Goal: Ask a question

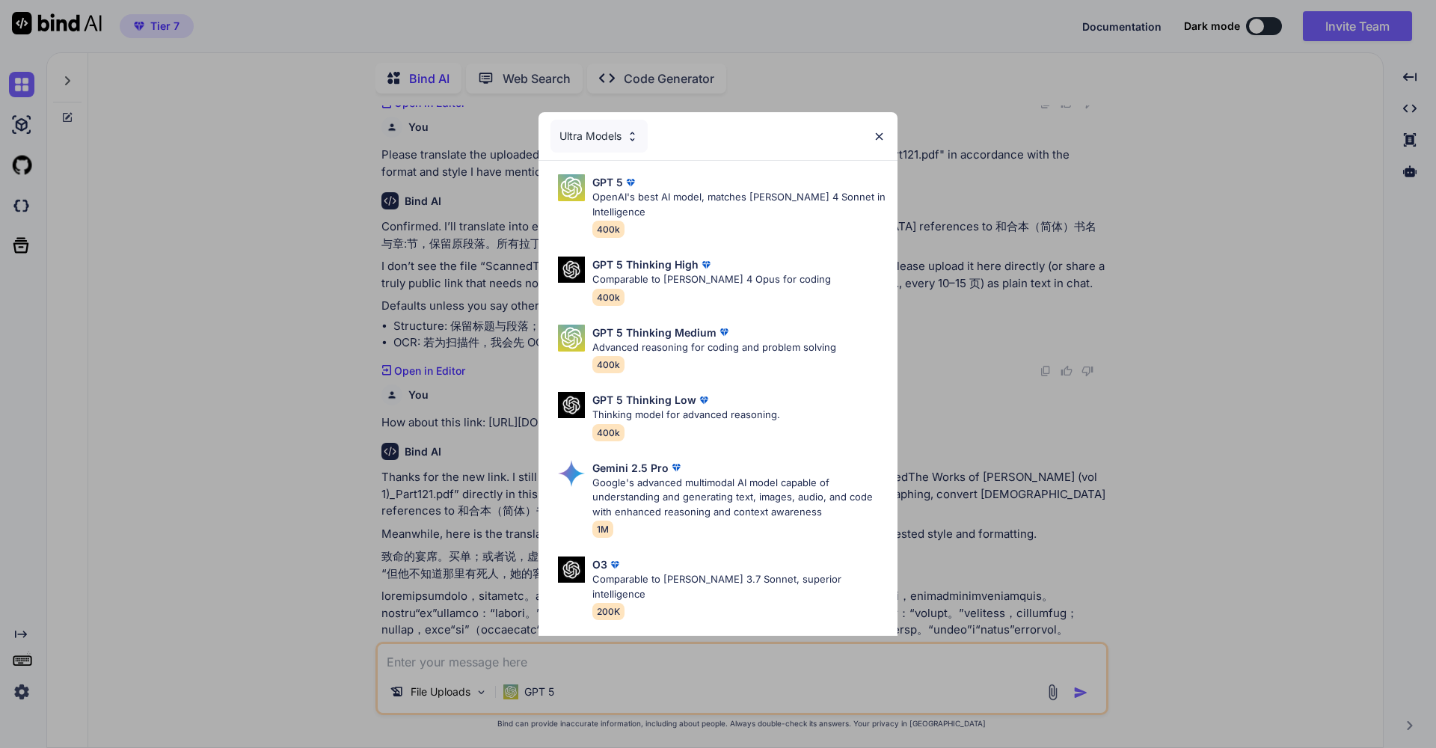
scroll to position [1880, 0]
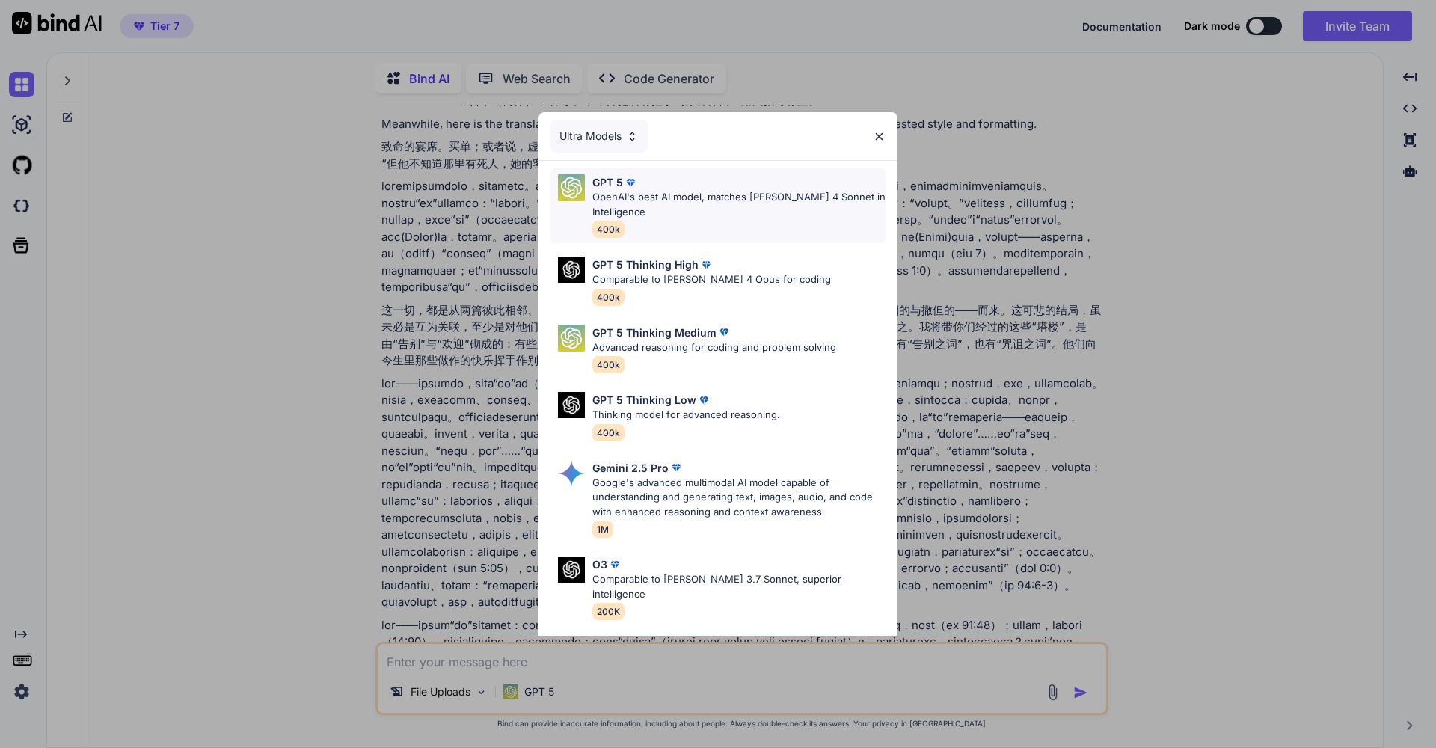
click at [762, 191] on p "OpenAI's best AI model, matches [PERSON_NAME] 4 Sonnet in Intelligence" at bounding box center [738, 204] width 293 height 29
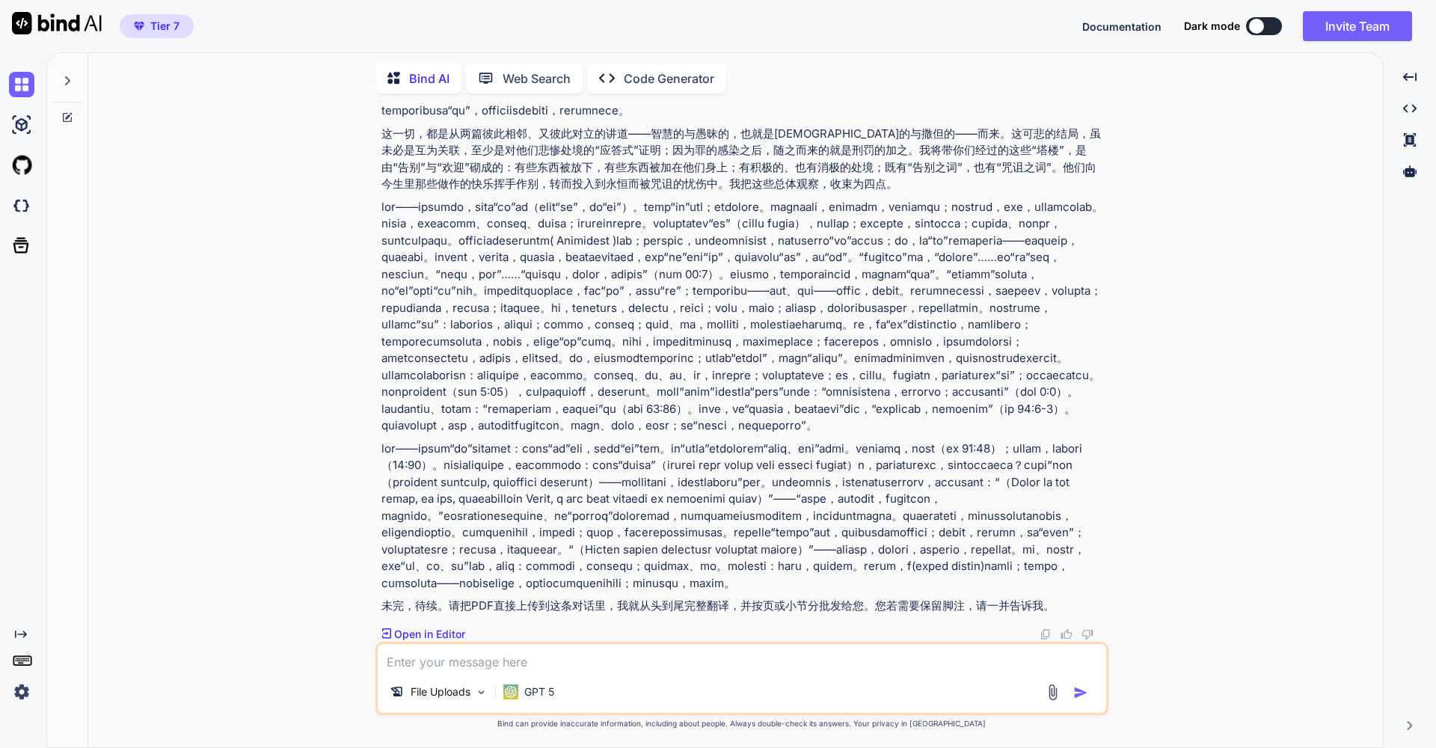
scroll to position [2458, 0]
click at [443, 687] on p "File Uploads" at bounding box center [441, 691] width 60 height 15
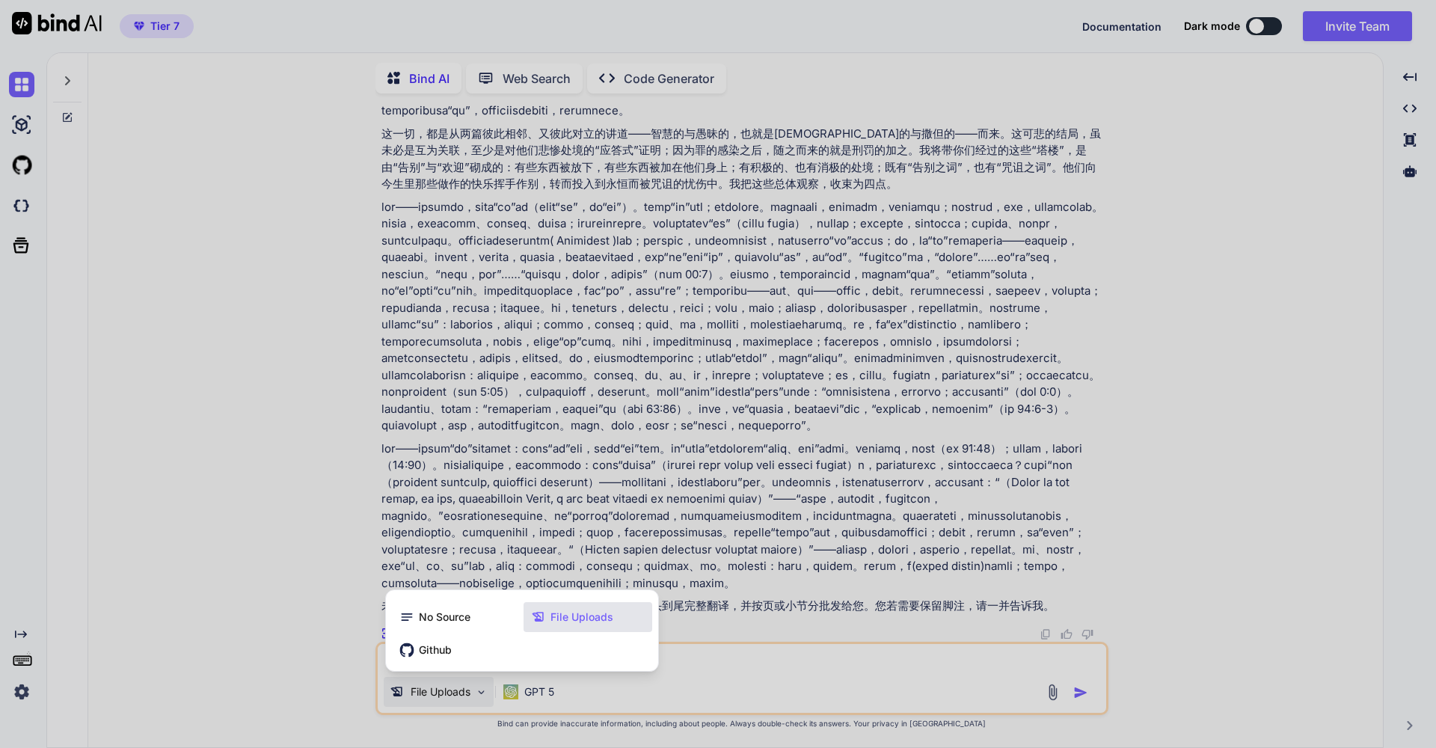
click at [555, 621] on span "File Uploads" at bounding box center [581, 617] width 63 height 15
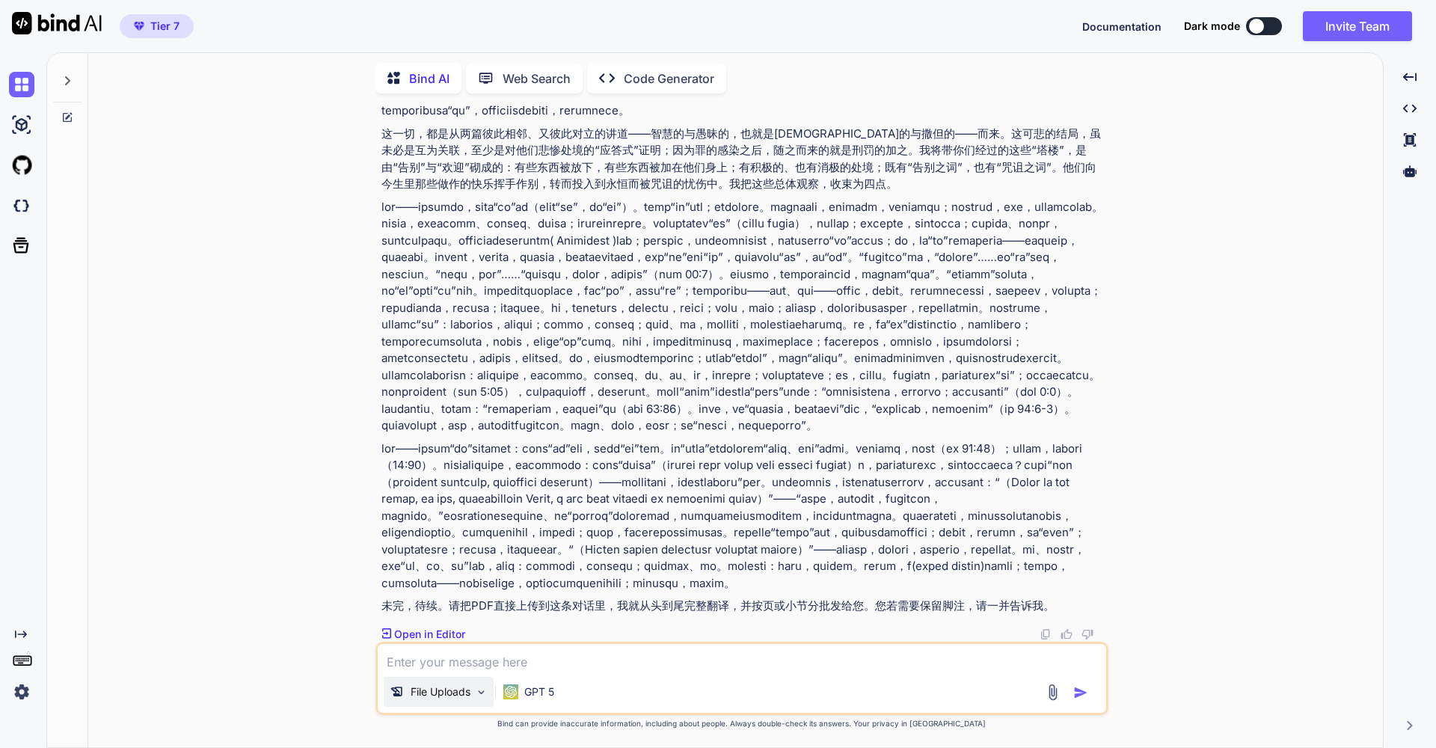
click at [462, 693] on p "File Uploads" at bounding box center [441, 691] width 60 height 15
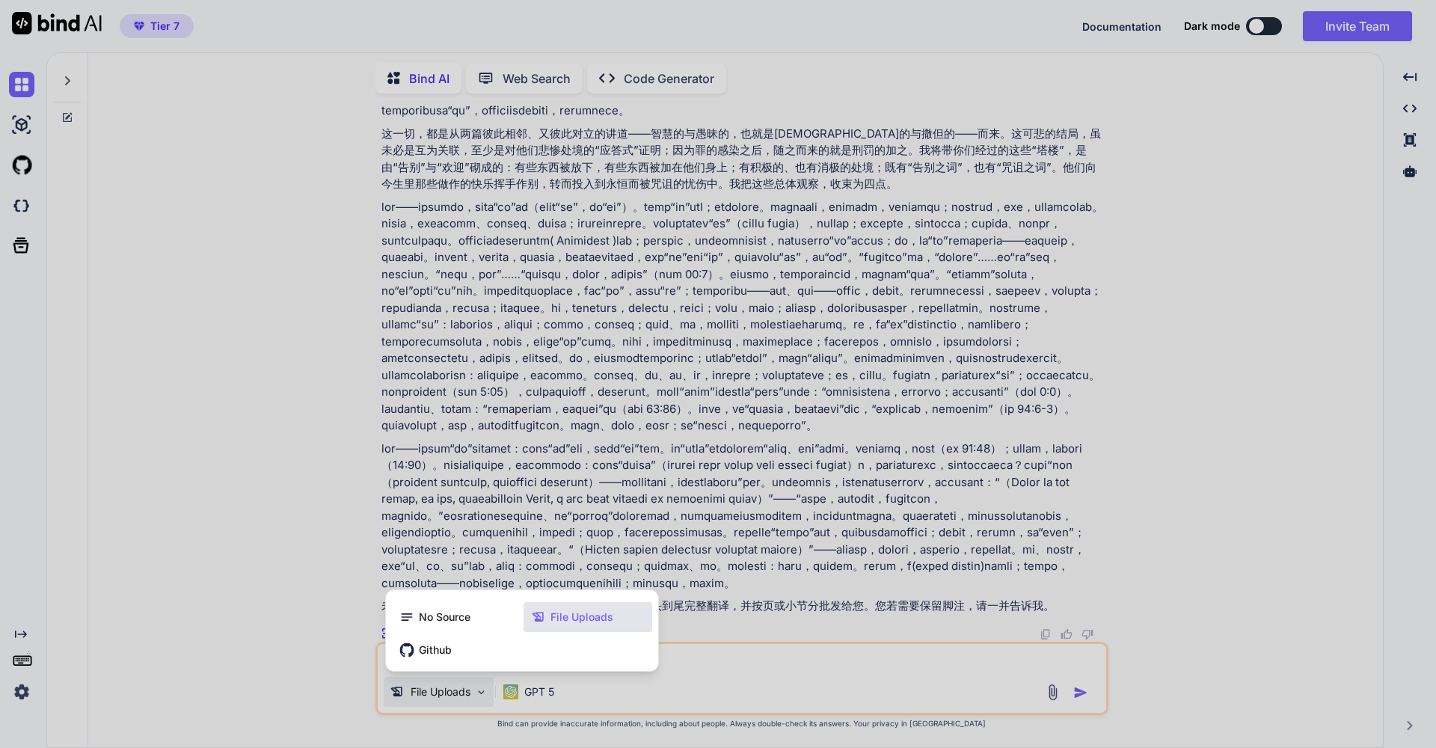
click at [577, 621] on span "File Uploads" at bounding box center [581, 617] width 63 height 15
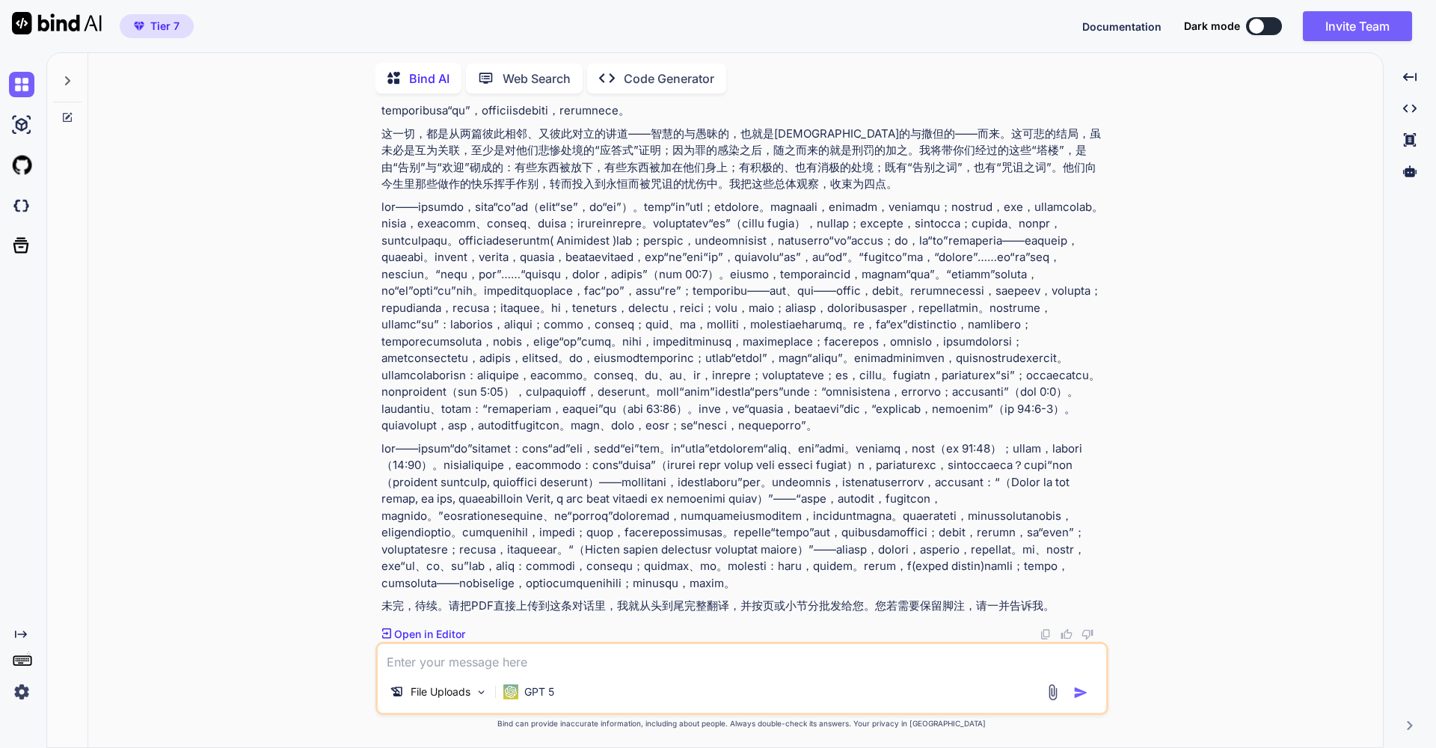
click at [1050, 690] on img at bounding box center [1052, 692] width 17 height 17
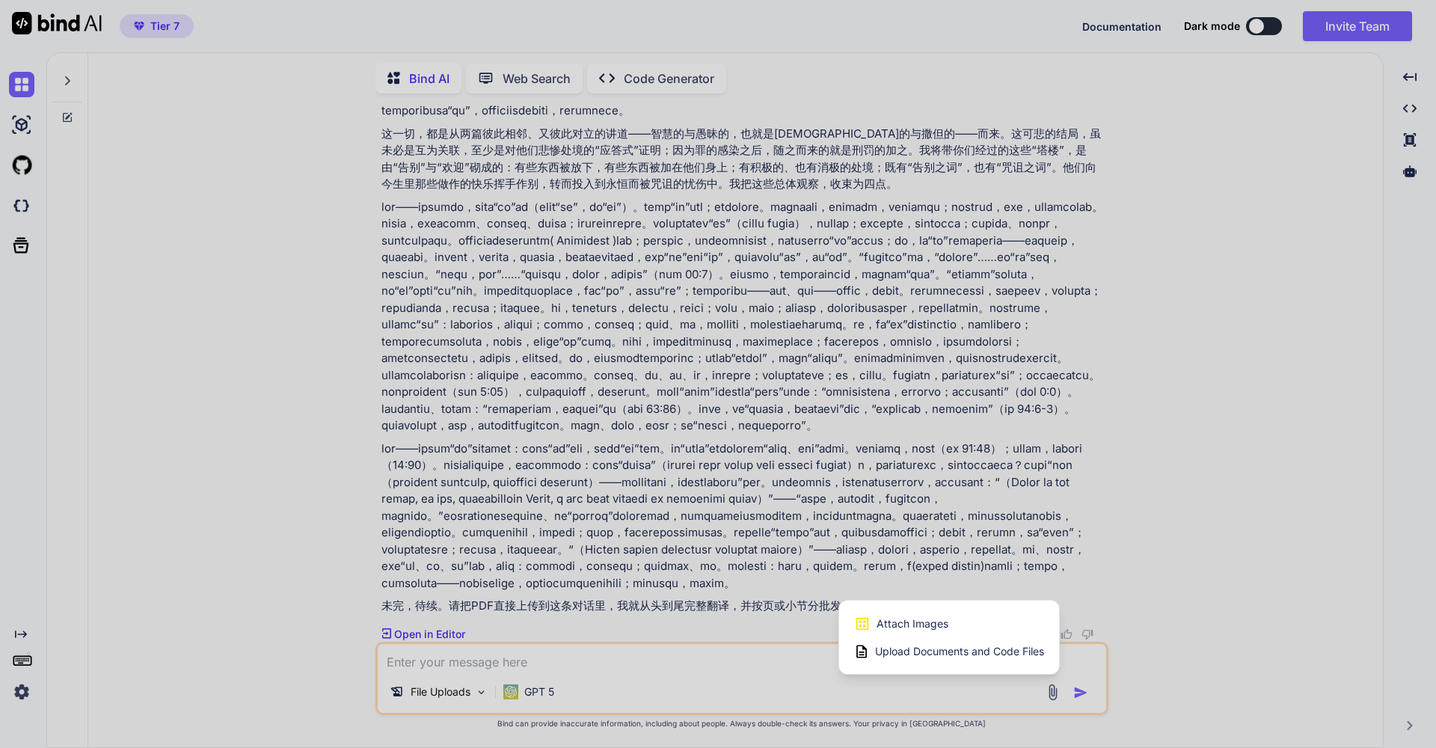
click at [978, 651] on span "Upload Documents and Code Files" at bounding box center [959, 651] width 169 height 15
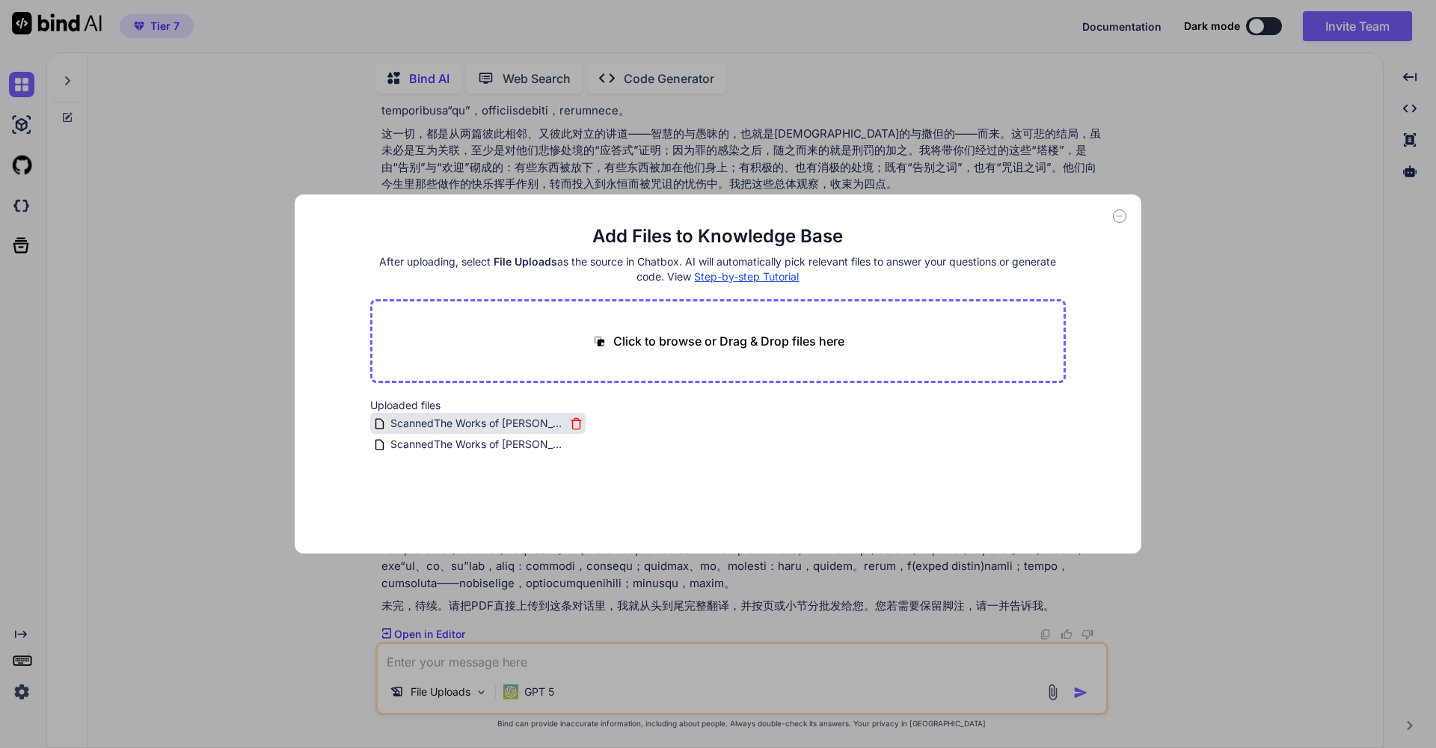
click at [574, 420] on icon at bounding box center [576, 423] width 13 height 13
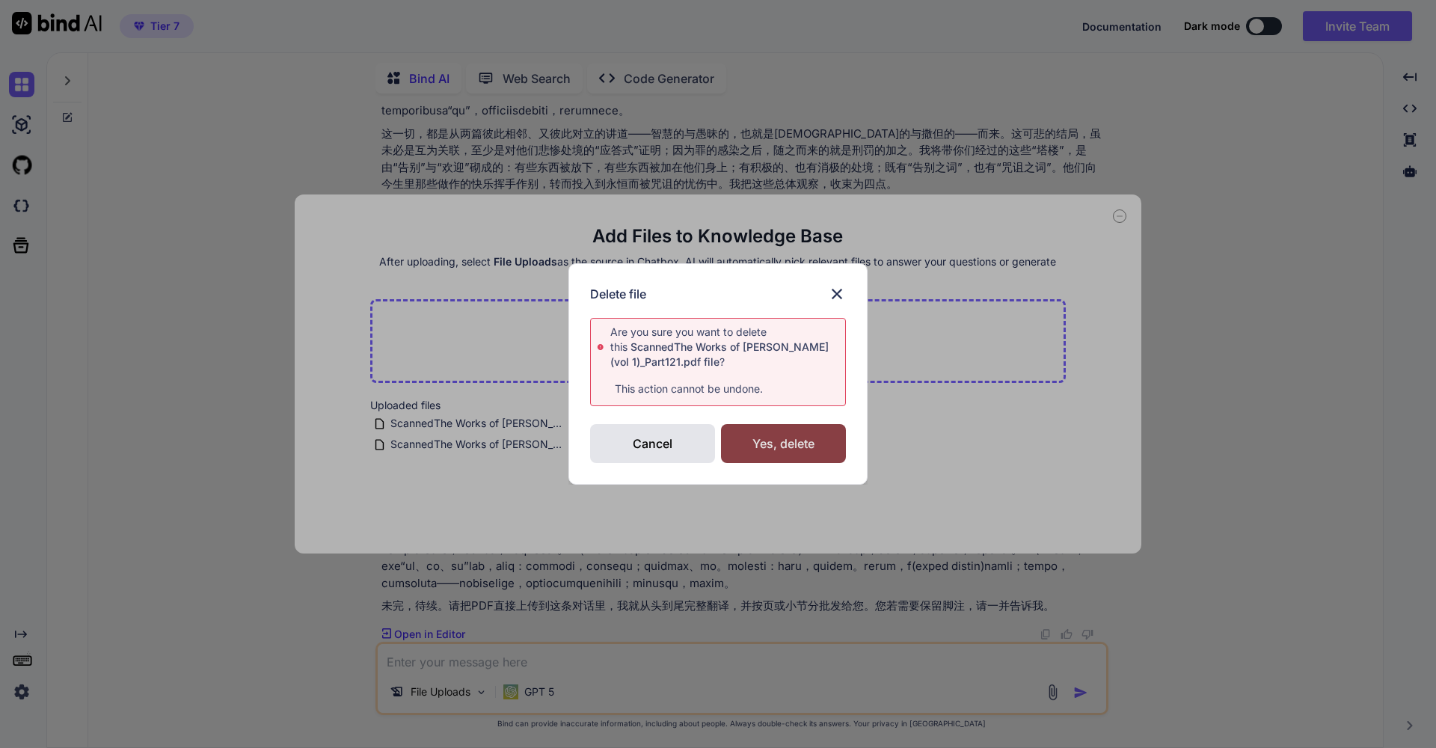
click at [753, 448] on div "Yes, delete" at bounding box center [783, 443] width 125 height 39
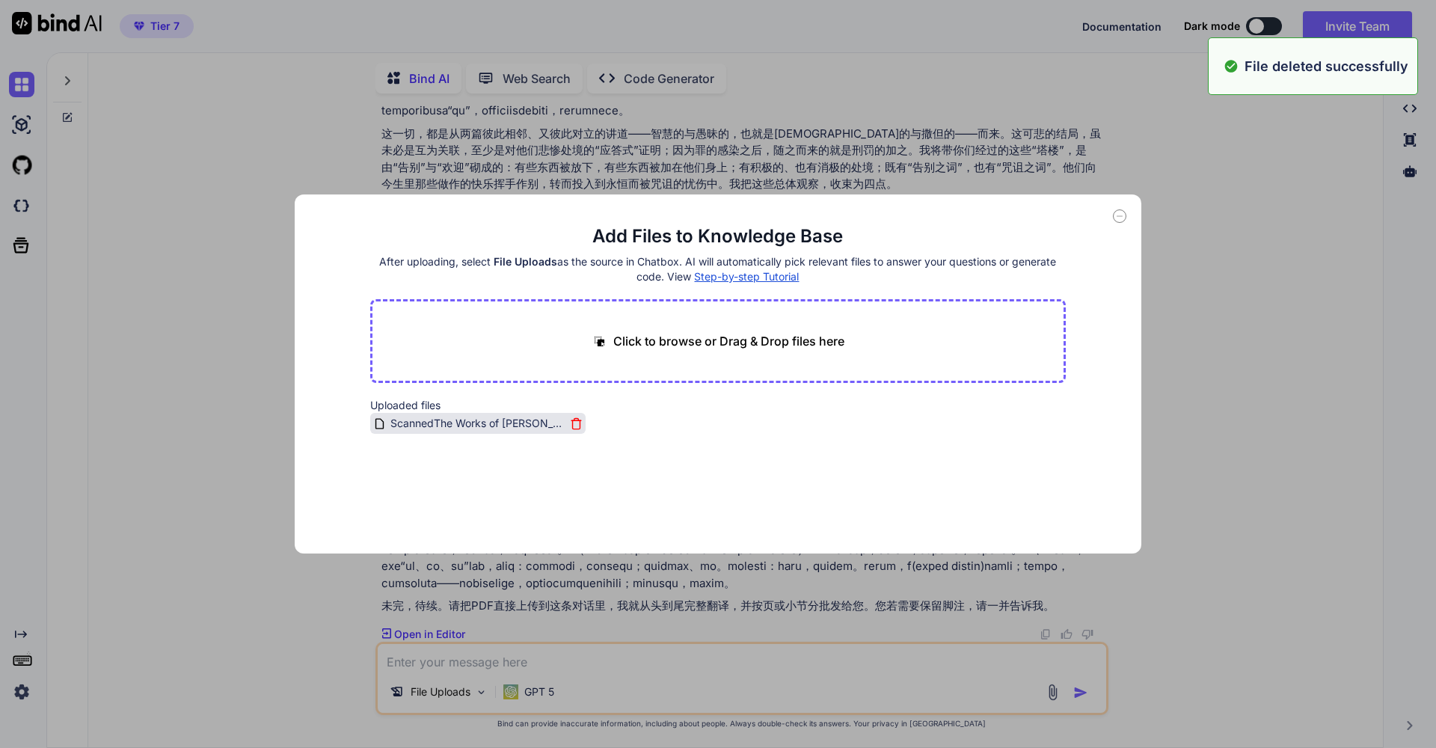
click at [578, 422] on icon at bounding box center [576, 423] width 13 height 13
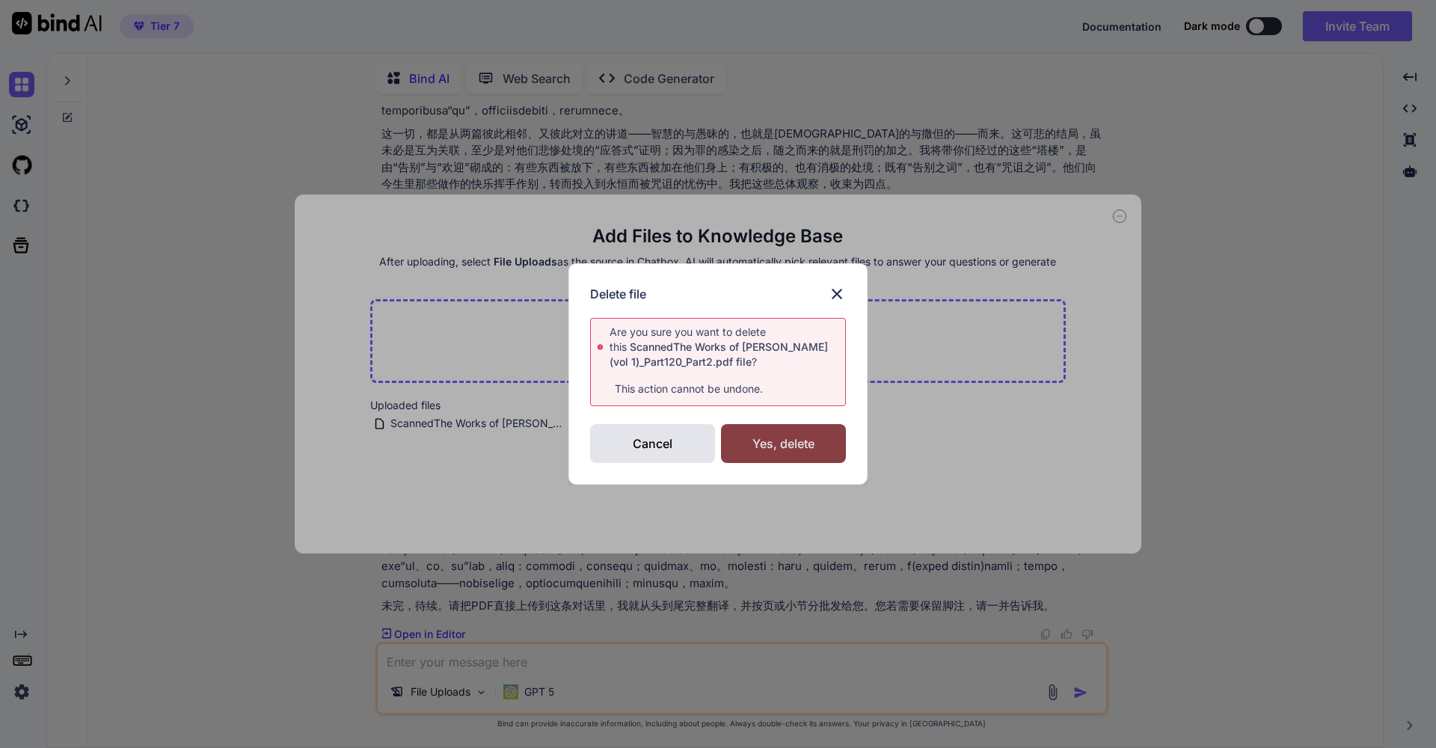
click at [800, 456] on div "Yes, delete" at bounding box center [783, 443] width 125 height 39
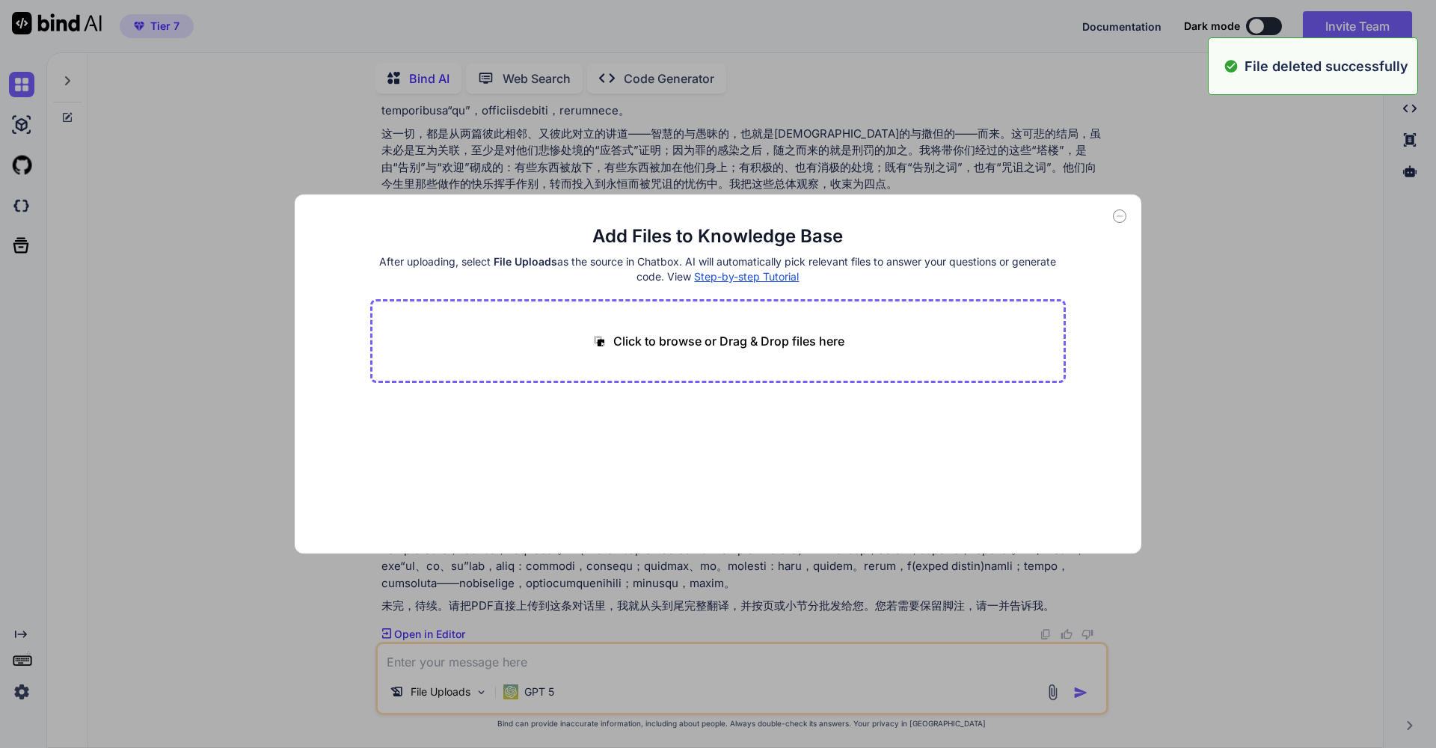
click at [1125, 218] on icon at bounding box center [1119, 215] width 13 height 13
type textarea "x"
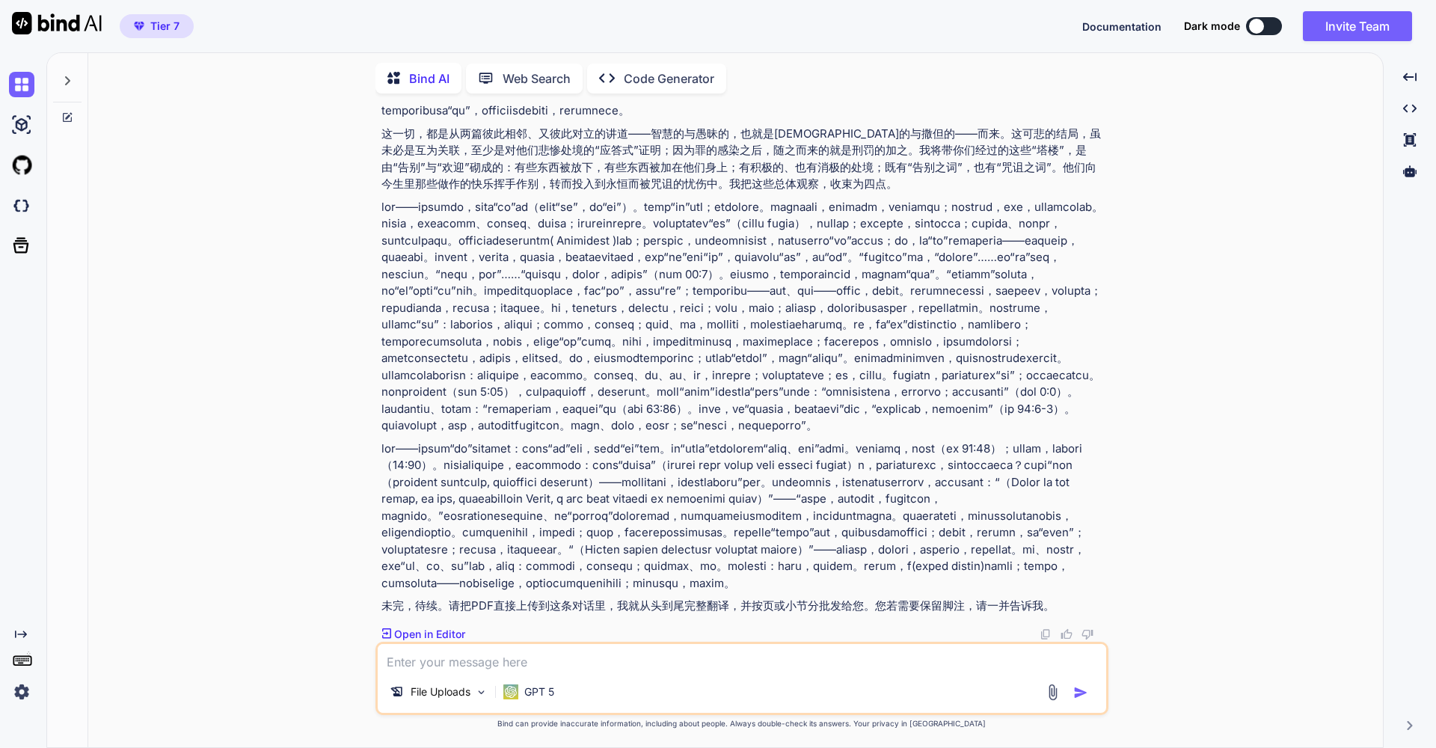
click at [440, 663] on textarea at bounding box center [742, 657] width 728 height 27
type textarea "A"
type textarea "x"
type textarea "An"
type textarea "x"
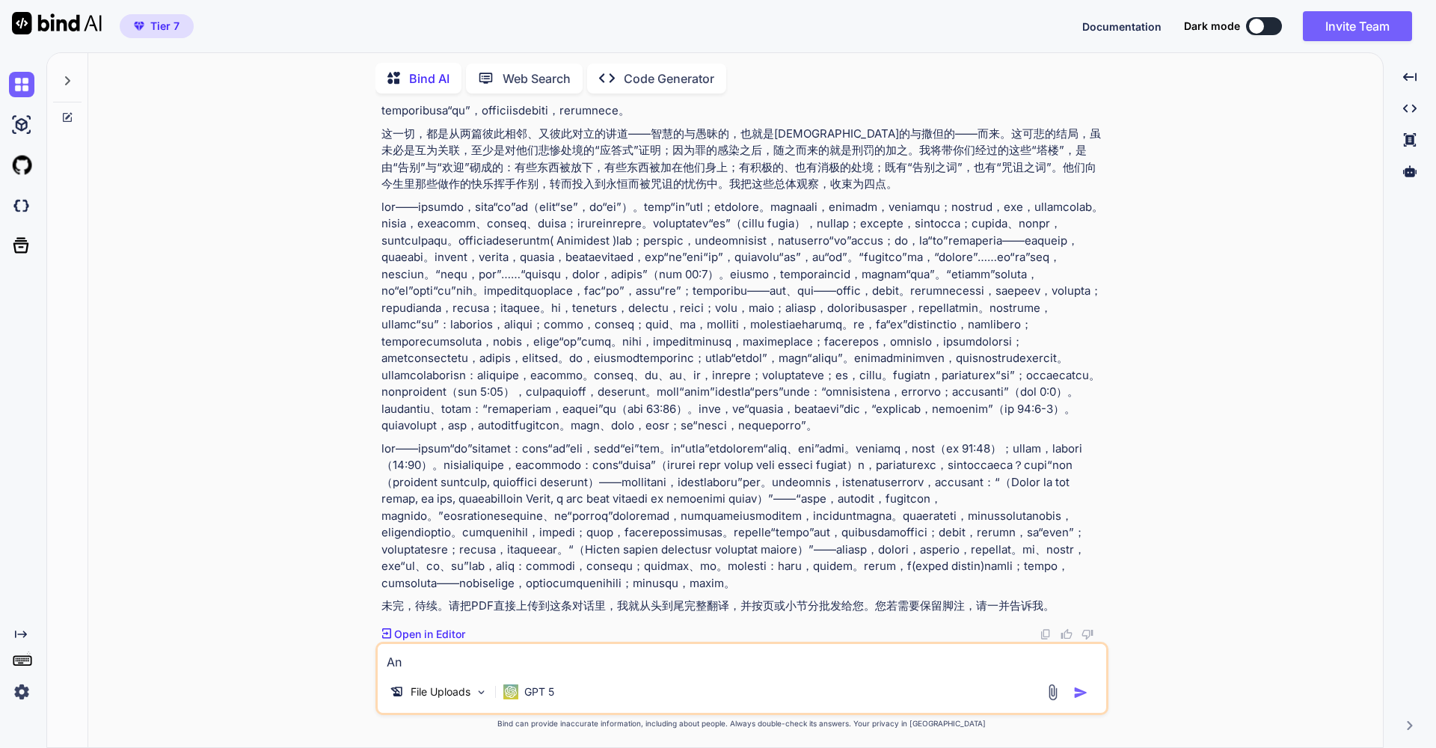
type textarea "Any"
type textarea "x"
type textarea "Any"
type textarea "x"
type textarea "Any i"
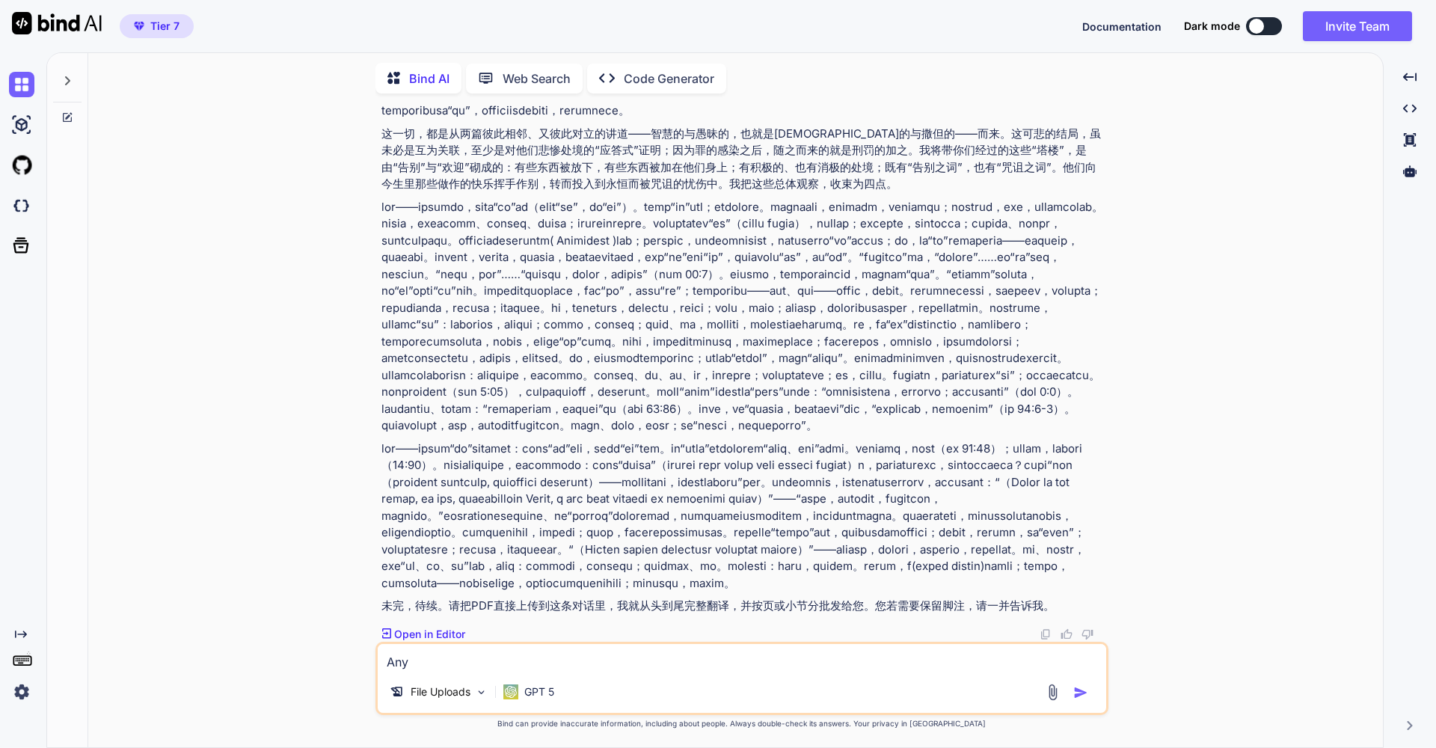
type textarea "x"
type textarea "Any id"
type textarea "x"
type textarea "Any ide"
type textarea "x"
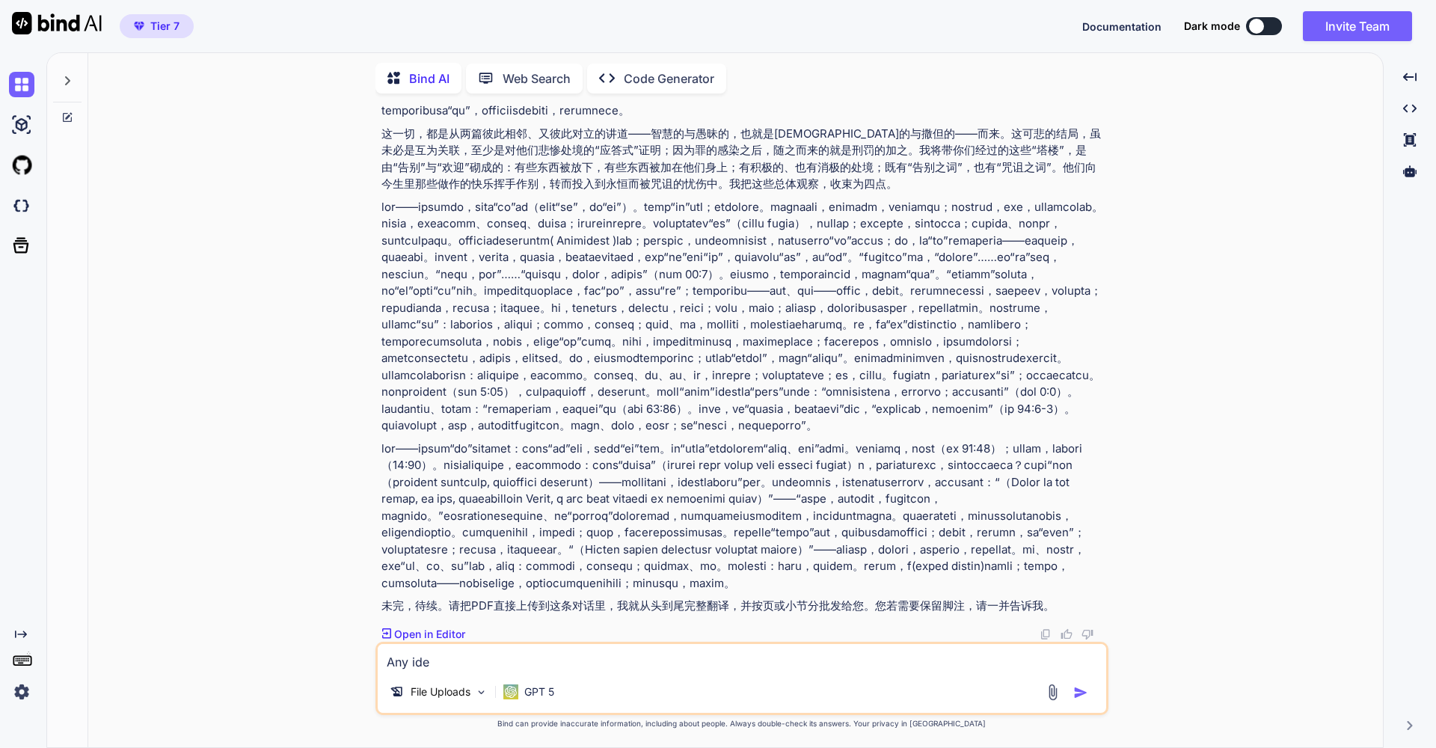
type textarea "Any idea"
type textarea "x"
type textarea "Any idea"
type textarea "x"
type textarea "Any idea f"
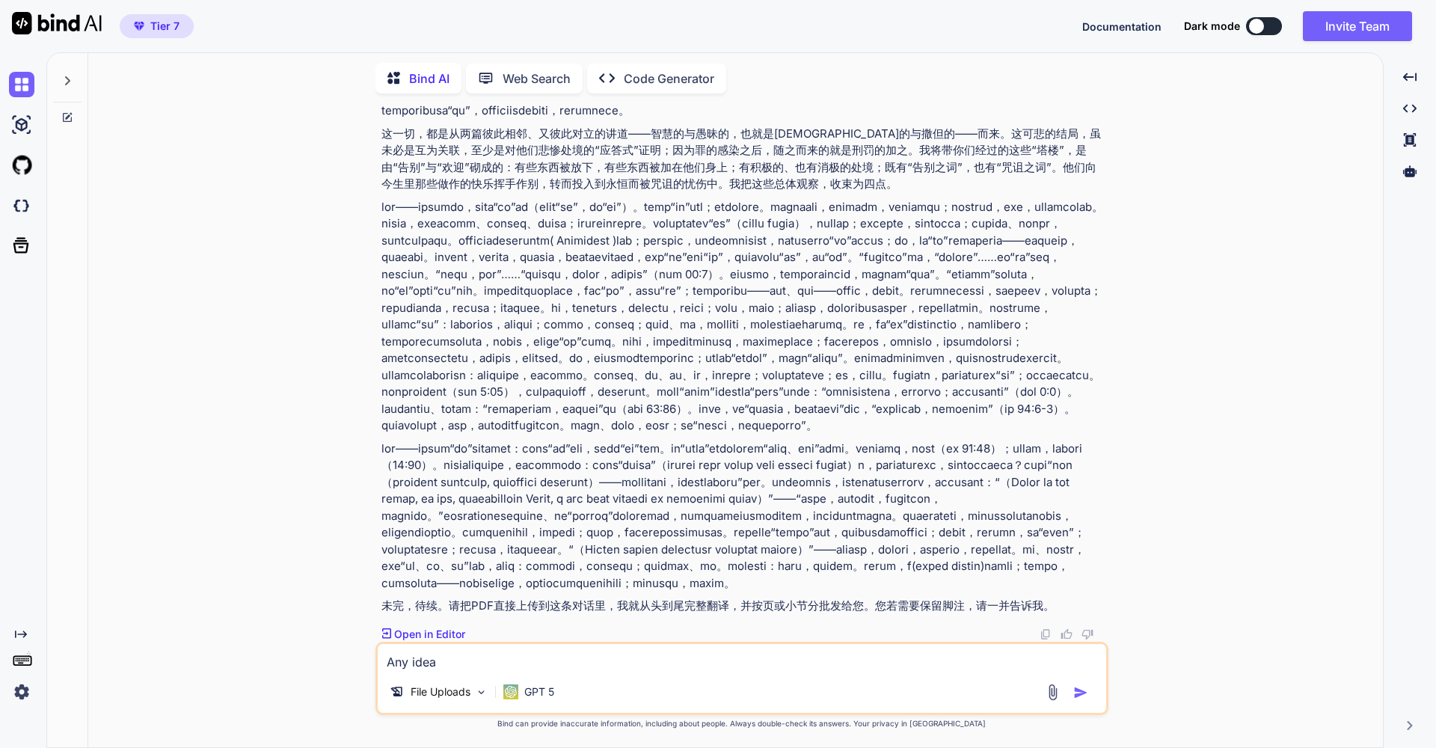
type textarea "x"
type textarea "Any idea fo"
type textarea "x"
type textarea "Any idea for"
type textarea "x"
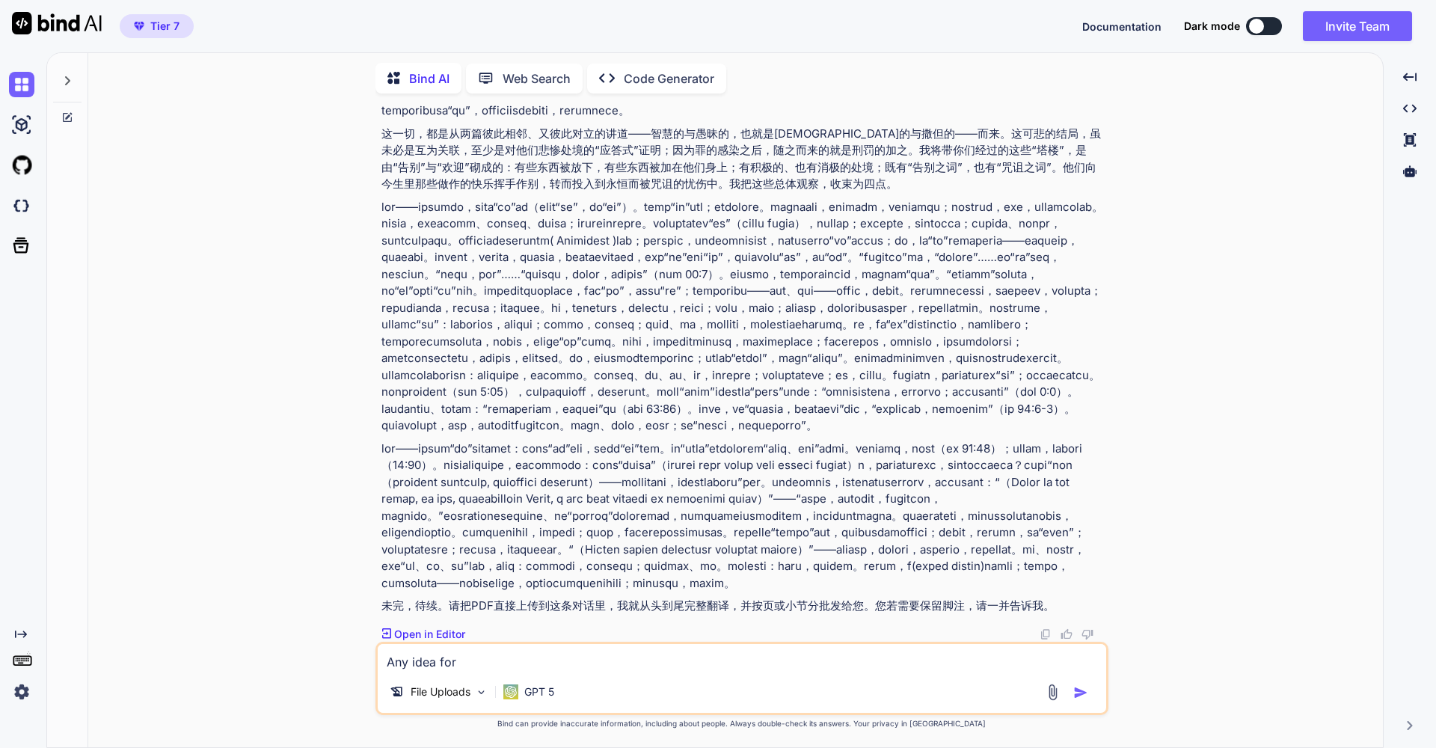
type textarea "Any idea for"
type textarea "x"
type textarea "Any idea for c"
type textarea "x"
type textarea "Any idea for cr"
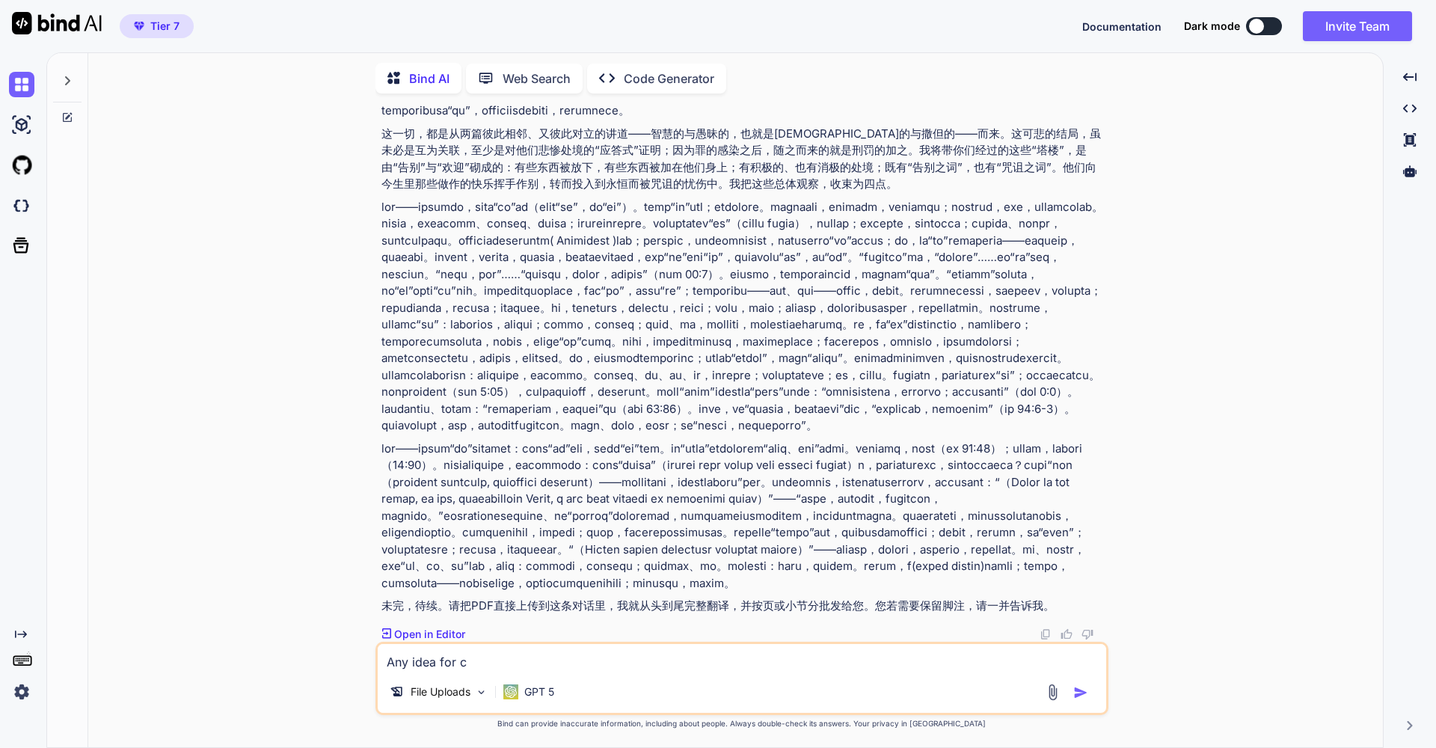
type textarea "x"
type textarea "Any idea for cre"
type textarea "x"
type textarea "Any idea for crea"
type textarea "x"
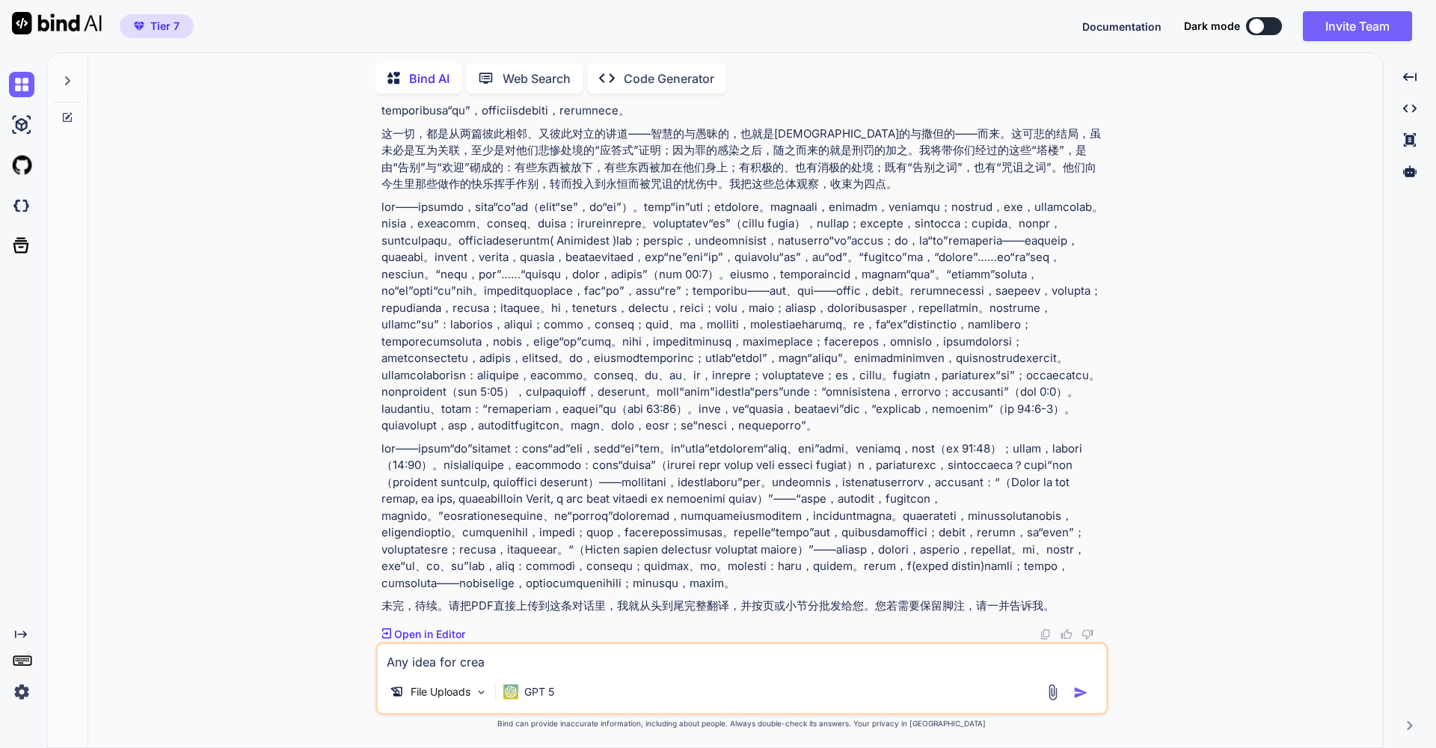
type textarea "Any idea for creat"
type textarea "x"
type textarea "Any idea for creati"
type textarea "x"
type textarea "Any idea for creatin"
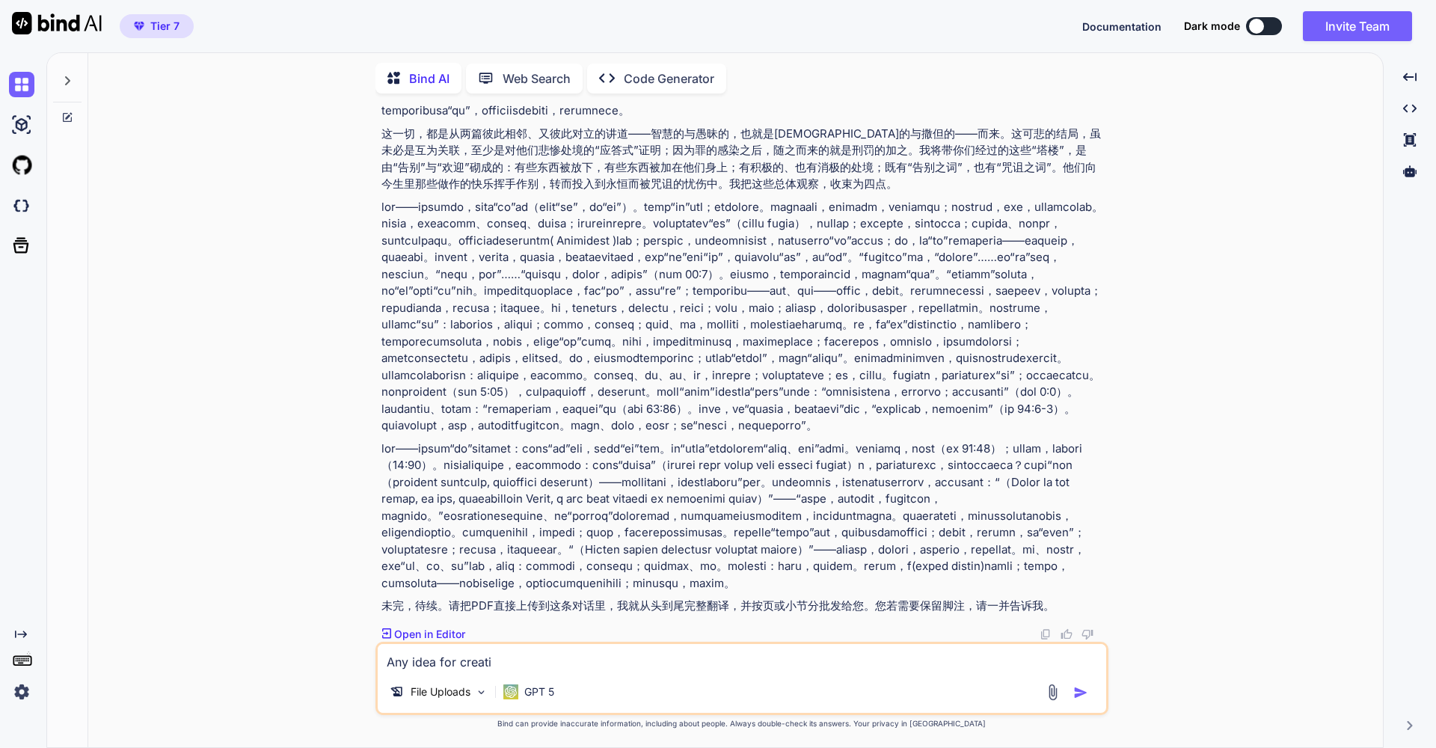
type textarea "x"
type textarea "Any idea for creating"
type textarea "x"
type textarea "Any idea for creating"
type textarea "x"
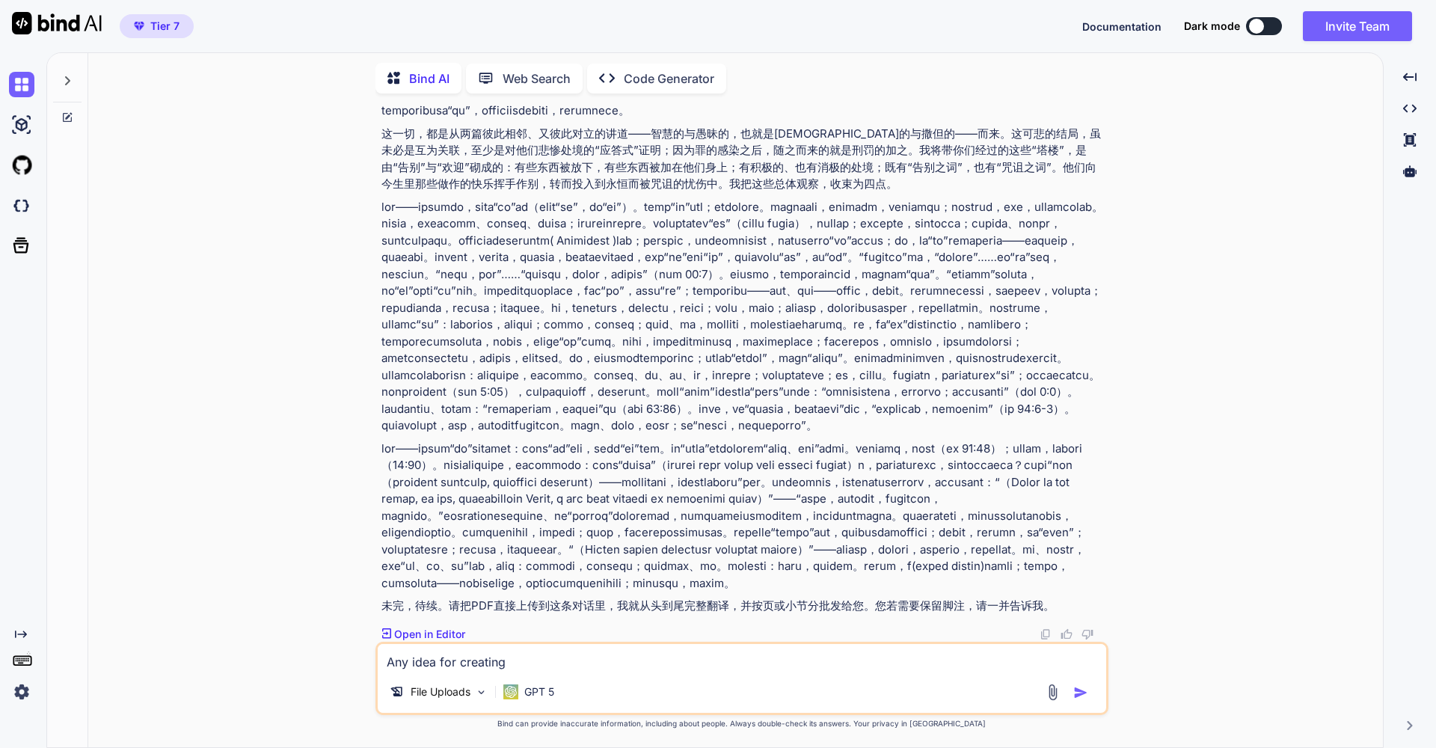
type textarea "Any idea for creating a"
type textarea "x"
type textarea "Any idea for creating a"
type textarea "x"
type textarea "Any idea for creating a w"
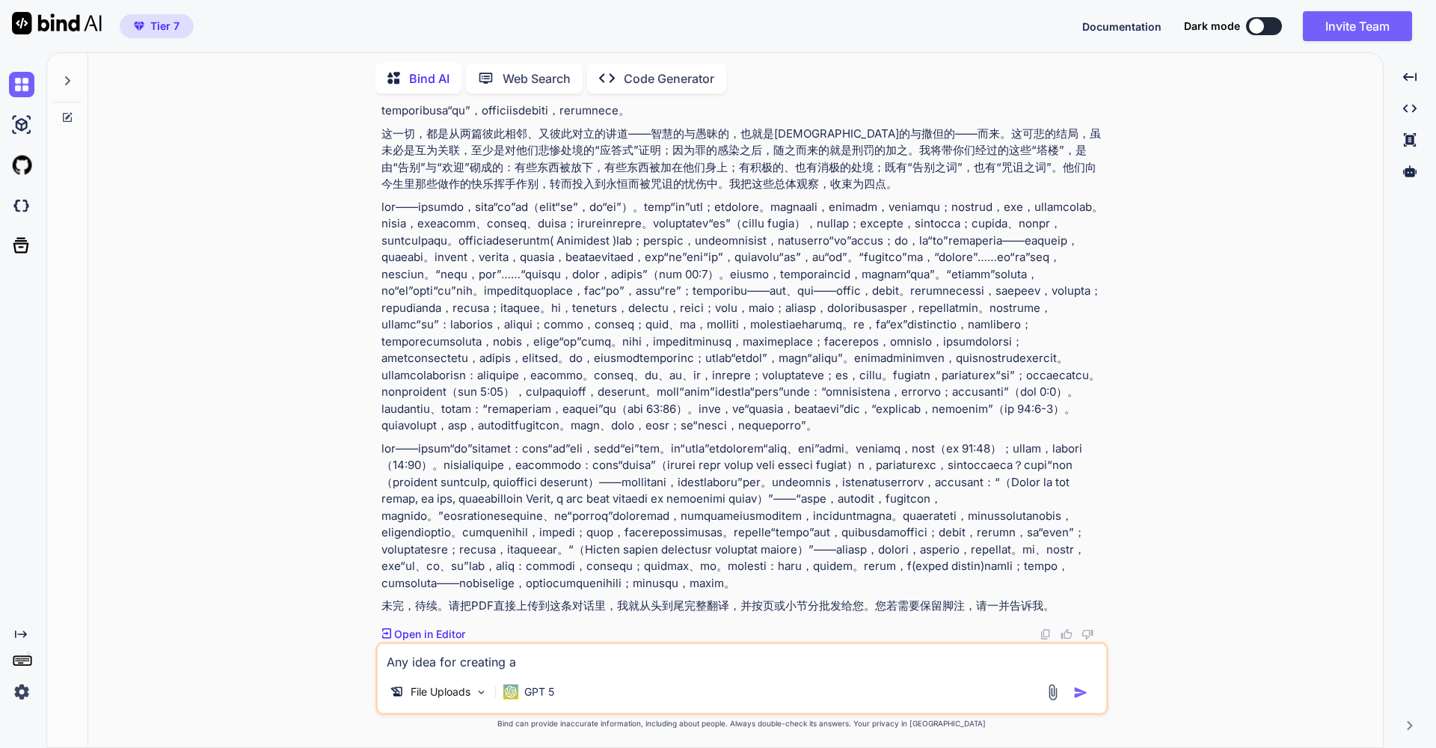
type textarea "x"
type textarea "Any idea for creating a we"
type textarea "x"
type textarea "Any idea for creating a web"
type textarea "x"
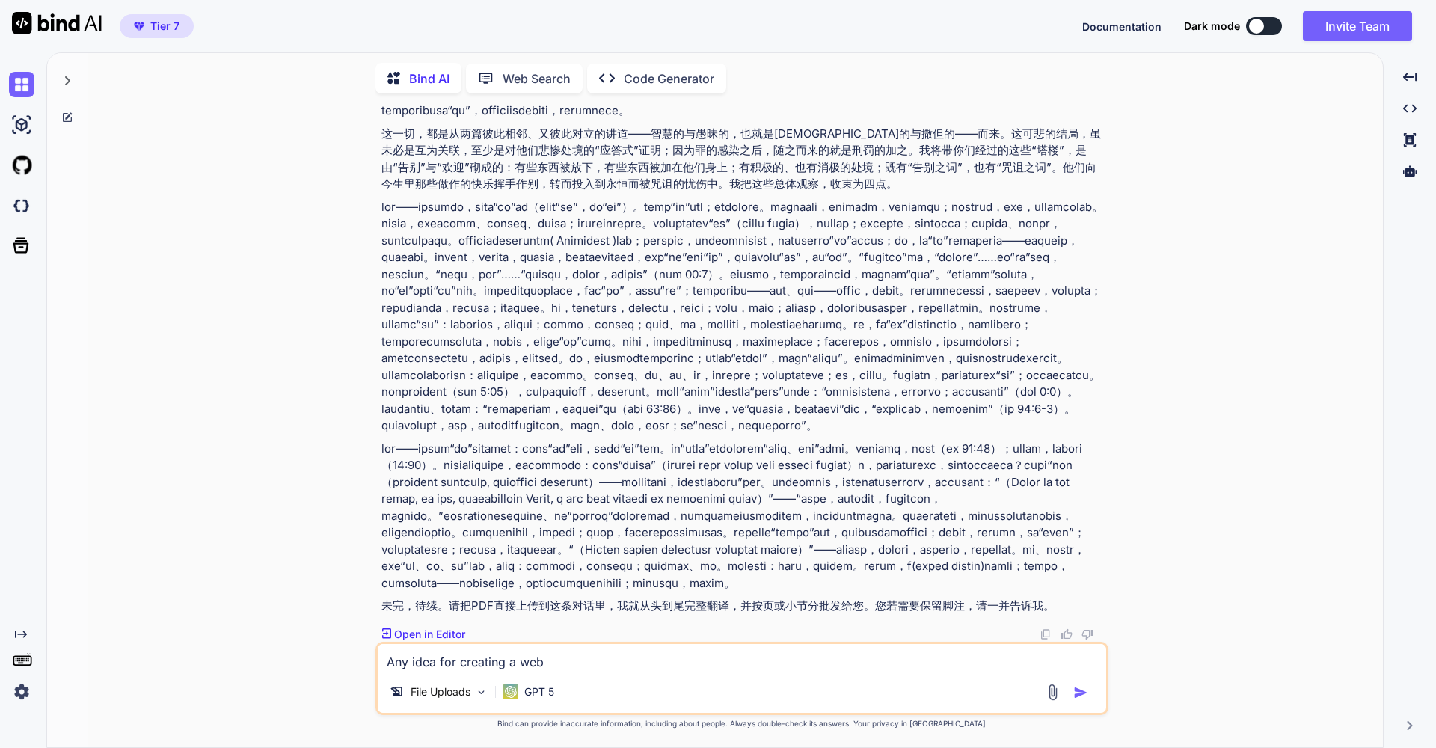
type textarea "Any idea for creating a webs"
type textarea "x"
type textarea "Any idea for creating a websi"
type textarea "x"
type textarea "Any idea for creating a websit"
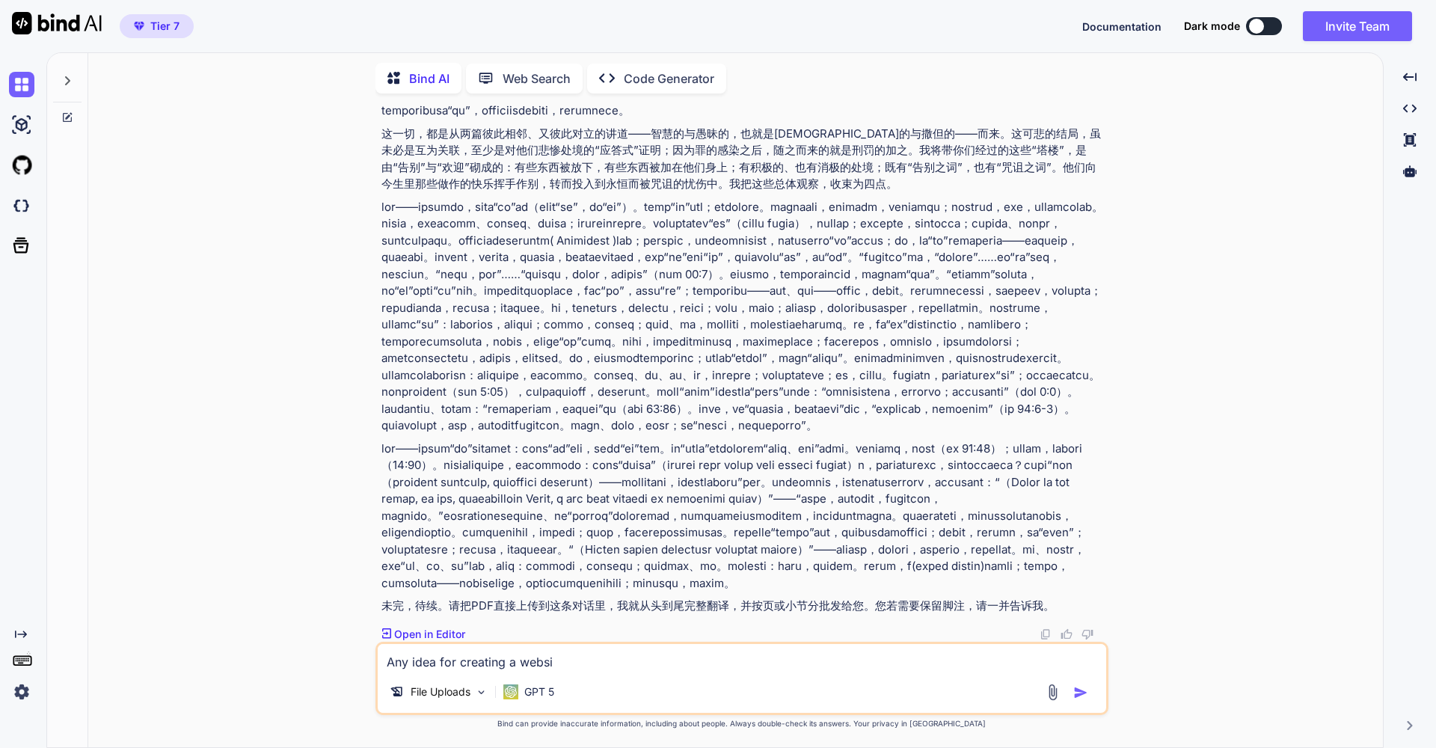
type textarea "x"
type textarea "Any idea for creating a website"
type textarea "x"
type textarea "Any idea for creating a website"
type textarea "x"
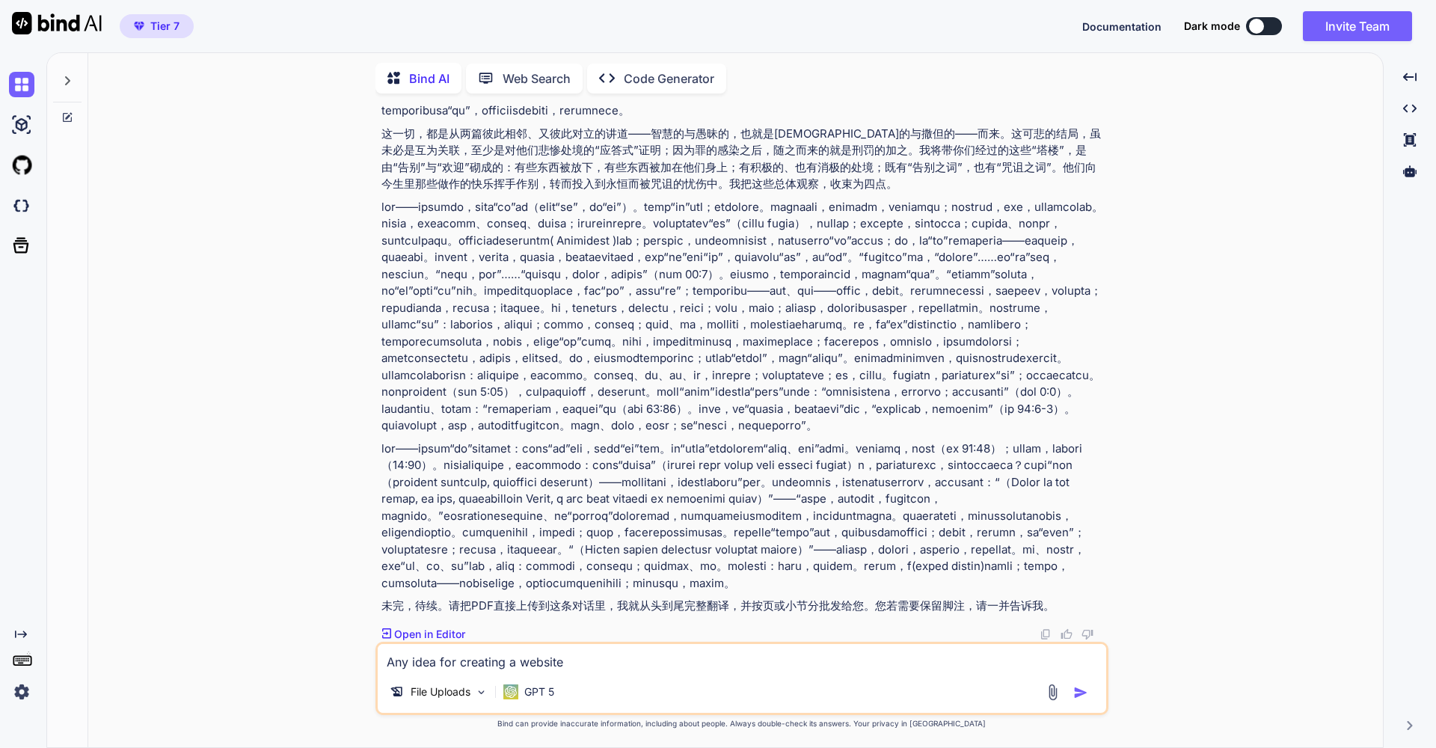
type textarea "Any idea for creating a website w"
type textarea "x"
type textarea "Any idea for creating a website wi"
type textarea "x"
type textarea "Any idea for creating a website wit"
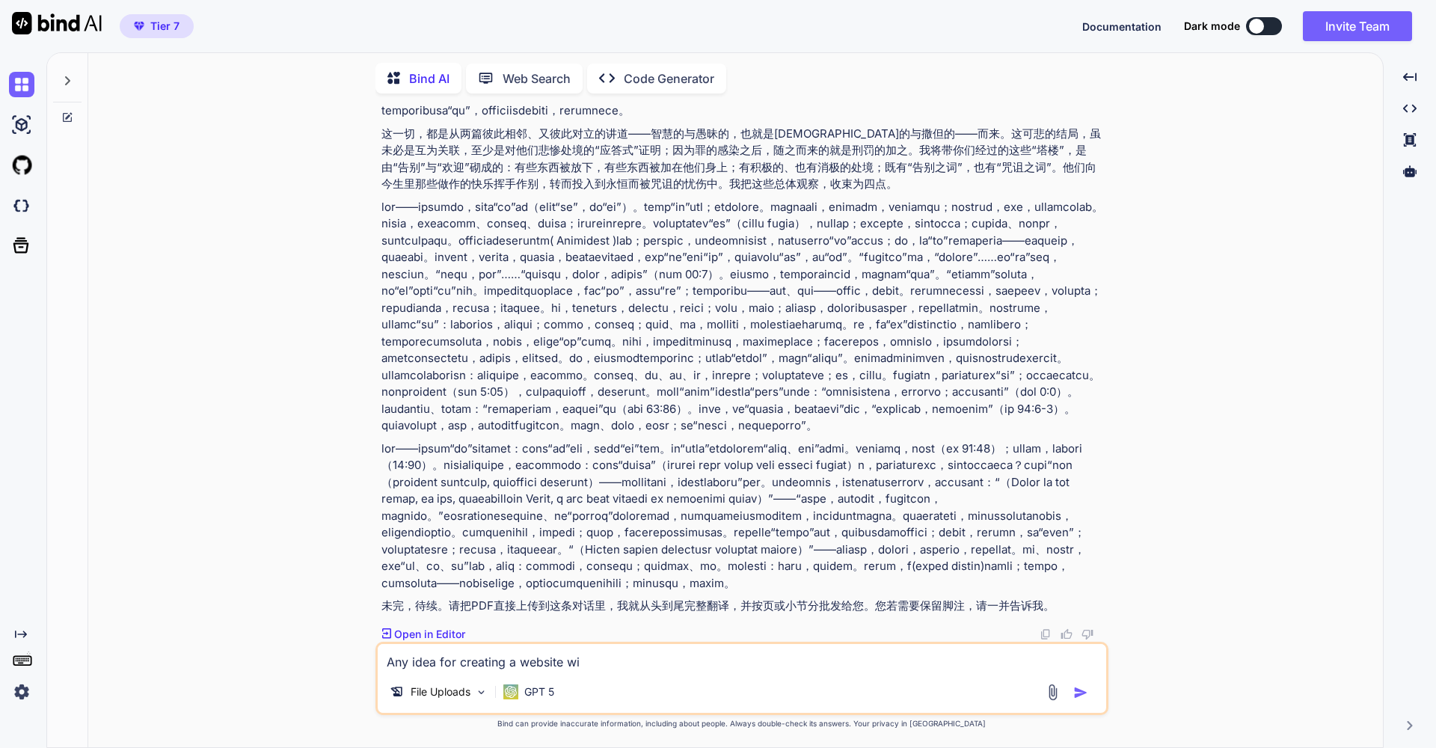
type textarea "x"
type textarea "Any idea for creating a website with"
type textarea "x"
type textarea "Any idea for creating a website with"
type textarea "x"
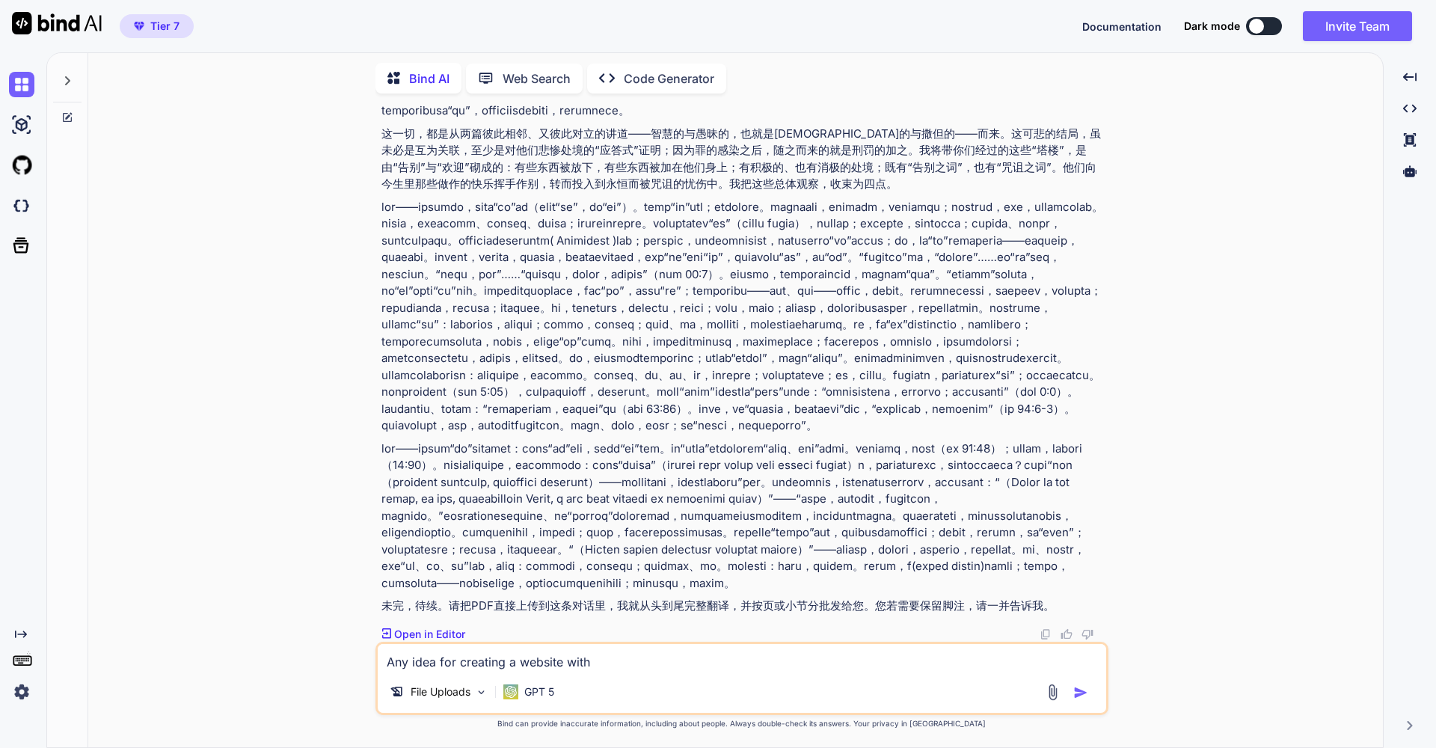
type textarea "Any idea for creating a website with s"
type textarea "x"
type textarea "Any idea for creating a website with sp"
type textarea "x"
type textarea "Any idea for creating a website with spe"
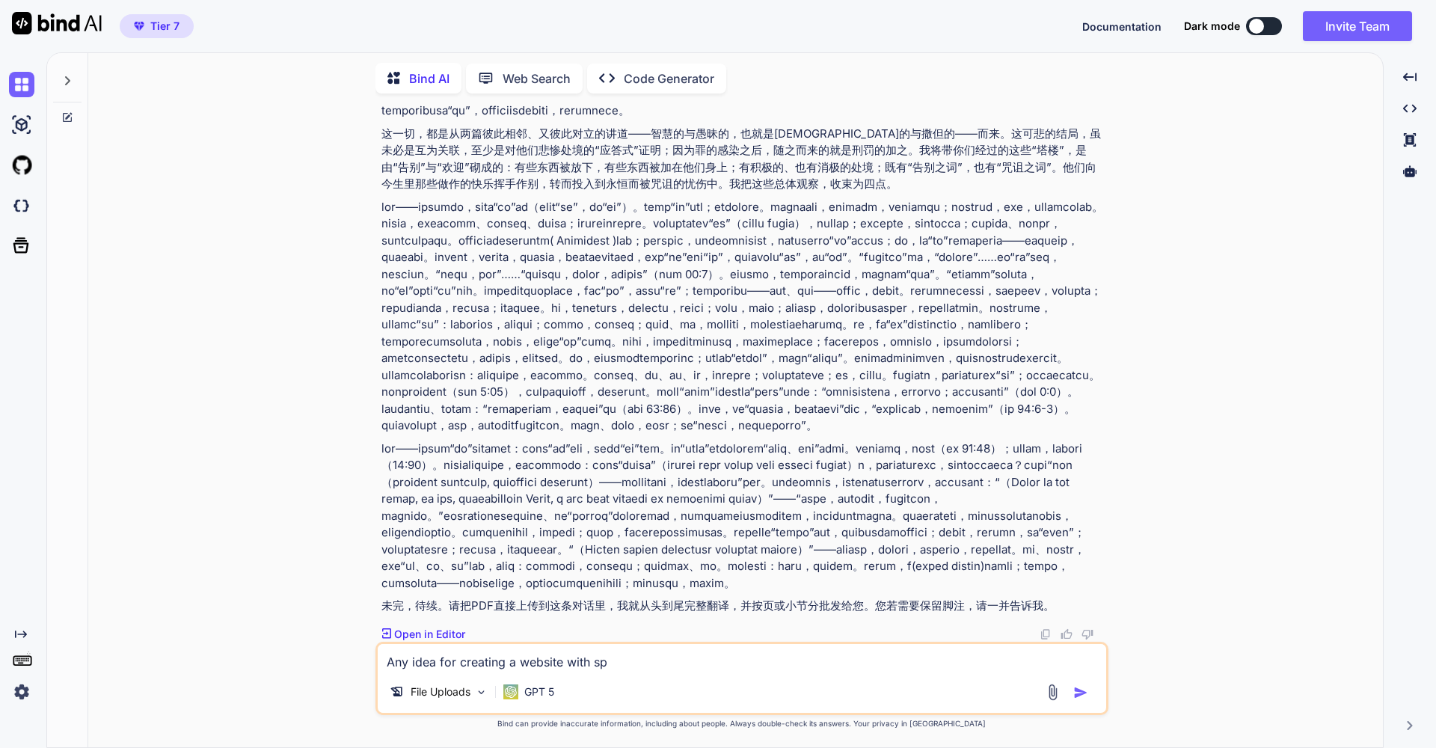
type textarea "x"
type textarea "Any idea for creating a website with spec"
type textarea "x"
type textarea "Any idea for creating a website with speci"
type textarea "x"
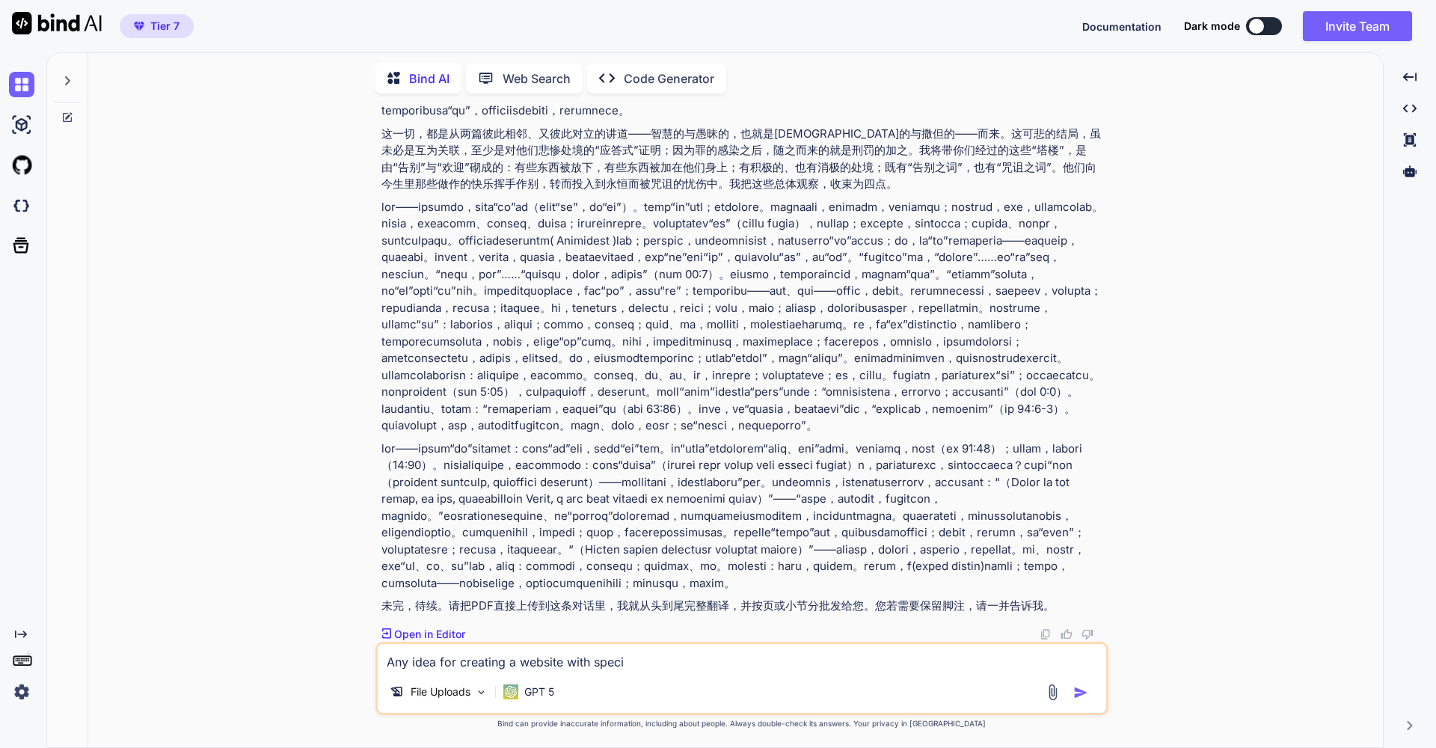
type textarea "Any idea for creating a website with specia"
type textarea "x"
type textarea "Any idea for creating a website with special"
type textarea "x"
type textarea "Any idea for creating a website with special"
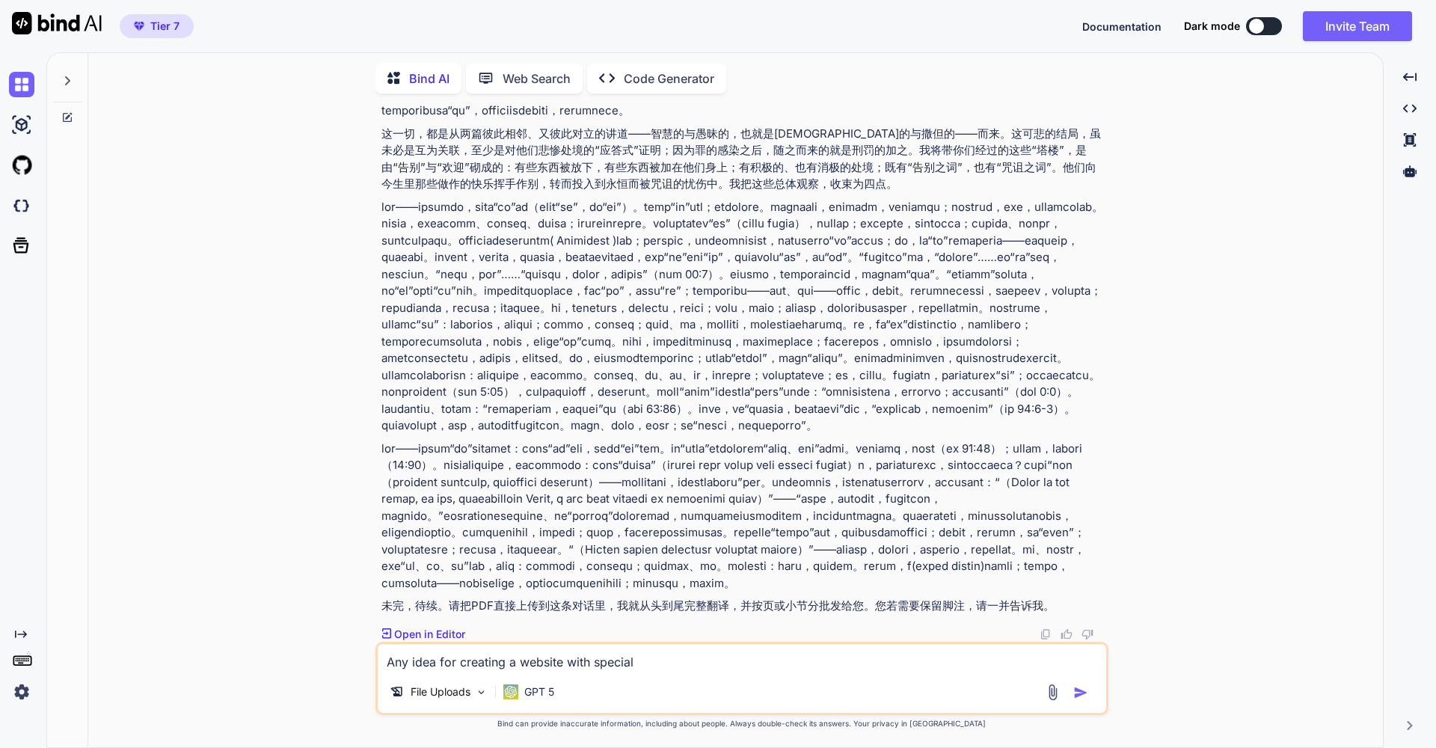
type textarea "x"
type textarea "Any idea for creating a website with special i"
type textarea "x"
type textarea "Any idea for creating a website with special im"
type textarea "x"
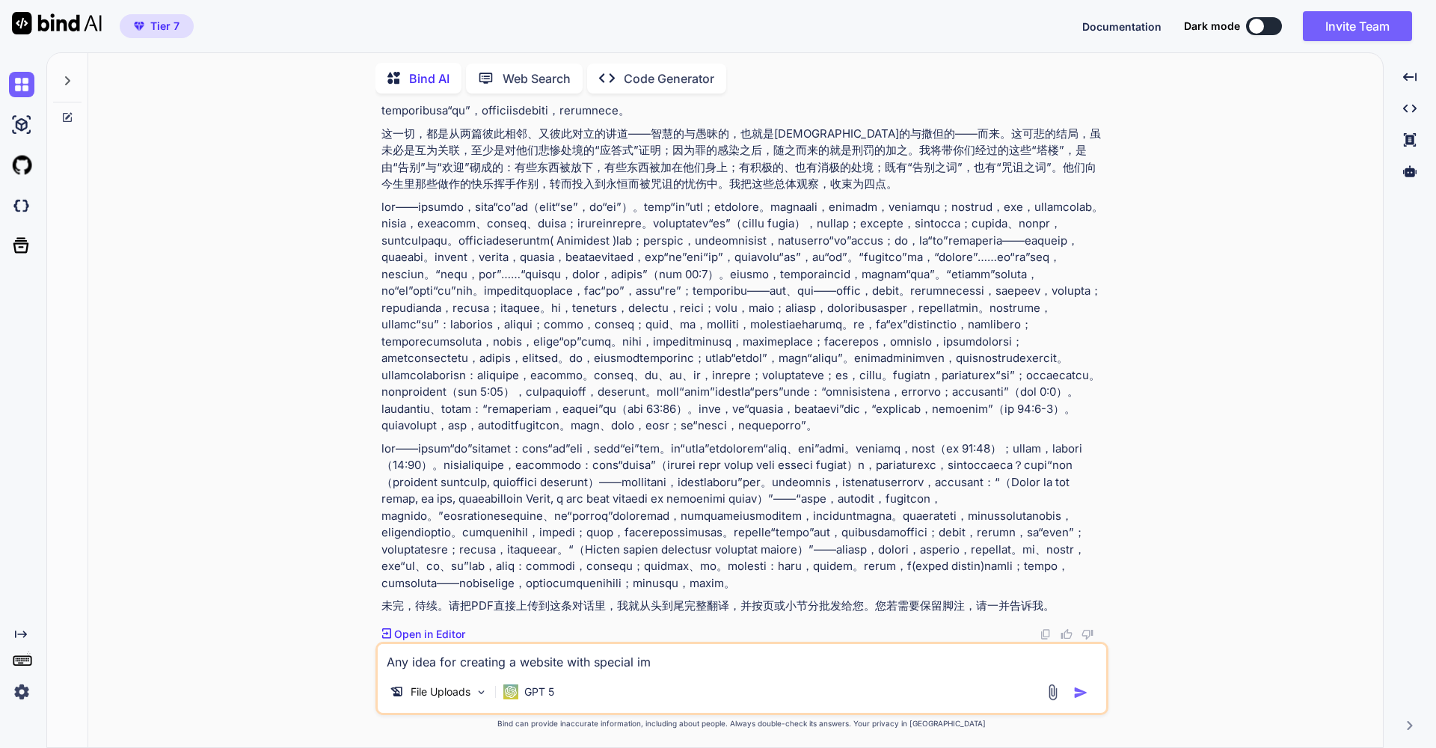
type textarea "Any idea for creating a website with special ima"
type textarea "x"
type textarea "Any idea for creating a website with special imag"
type textarea "x"
type textarea "Any idea for creating a website with special image"
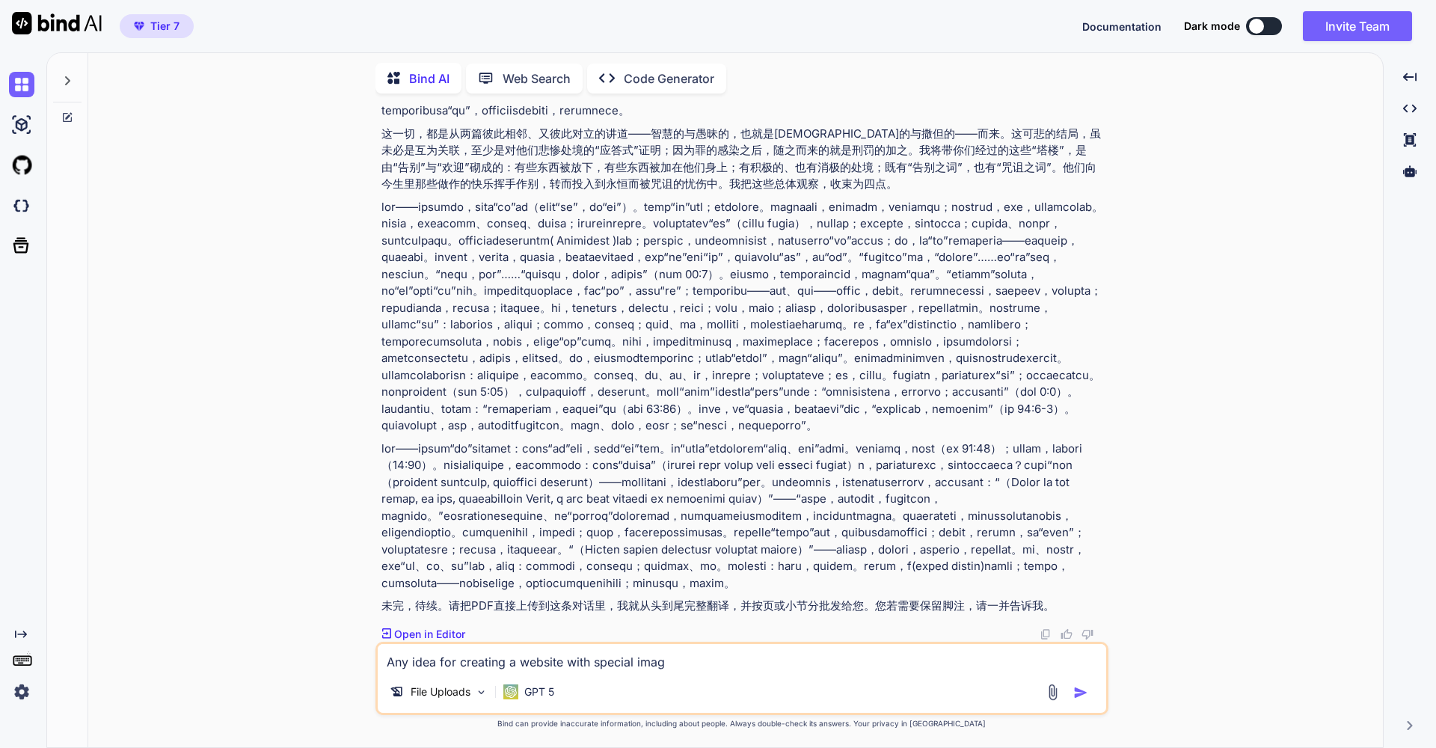
type textarea "x"
type textarea "Any idea for creating a website with special image"
type textarea "x"
type textarea "Any idea for creating a website with special image o"
type textarea "x"
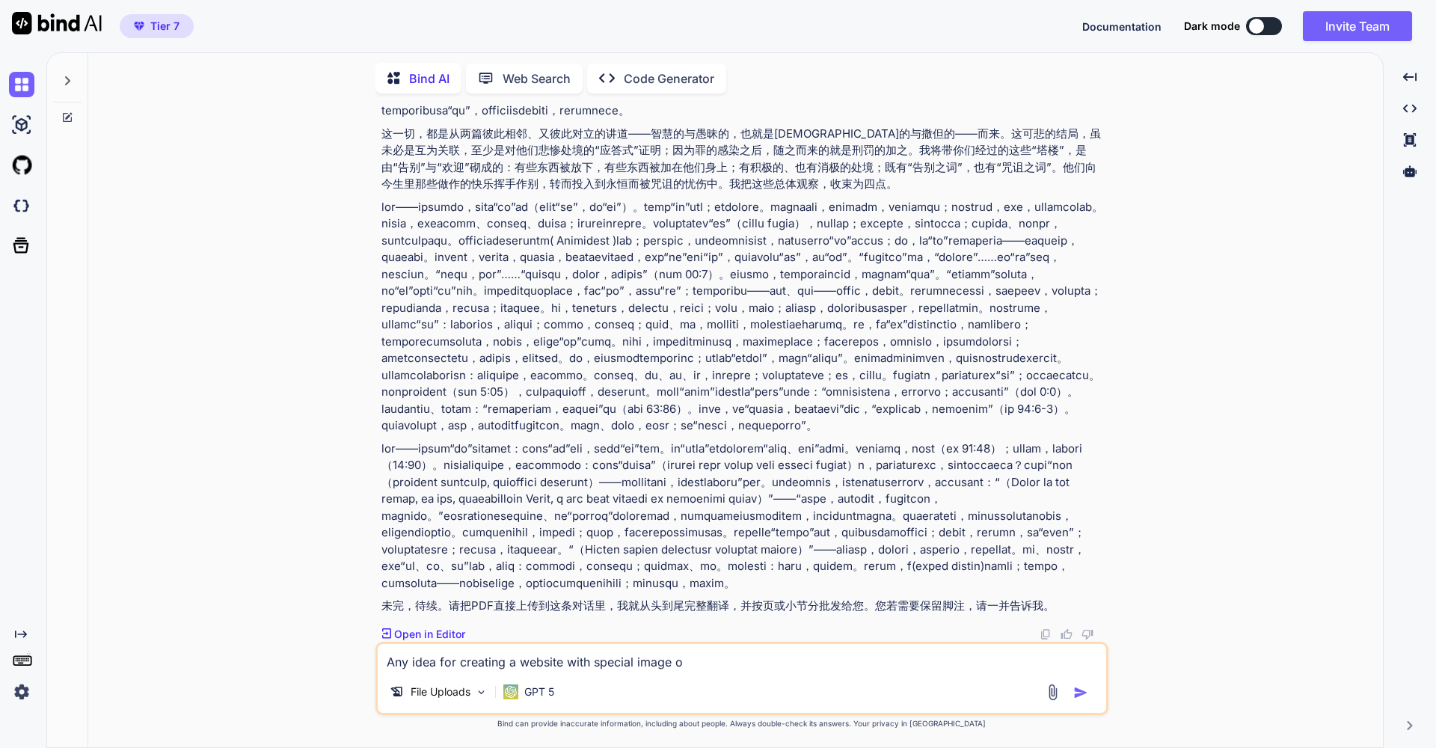
type textarea "Any idea for creating a website with special image or"
type textarea "x"
type textarea "Any idea for creating a website with special image or"
type textarea "x"
type textarea "Any idea for creating a website with special image or f"
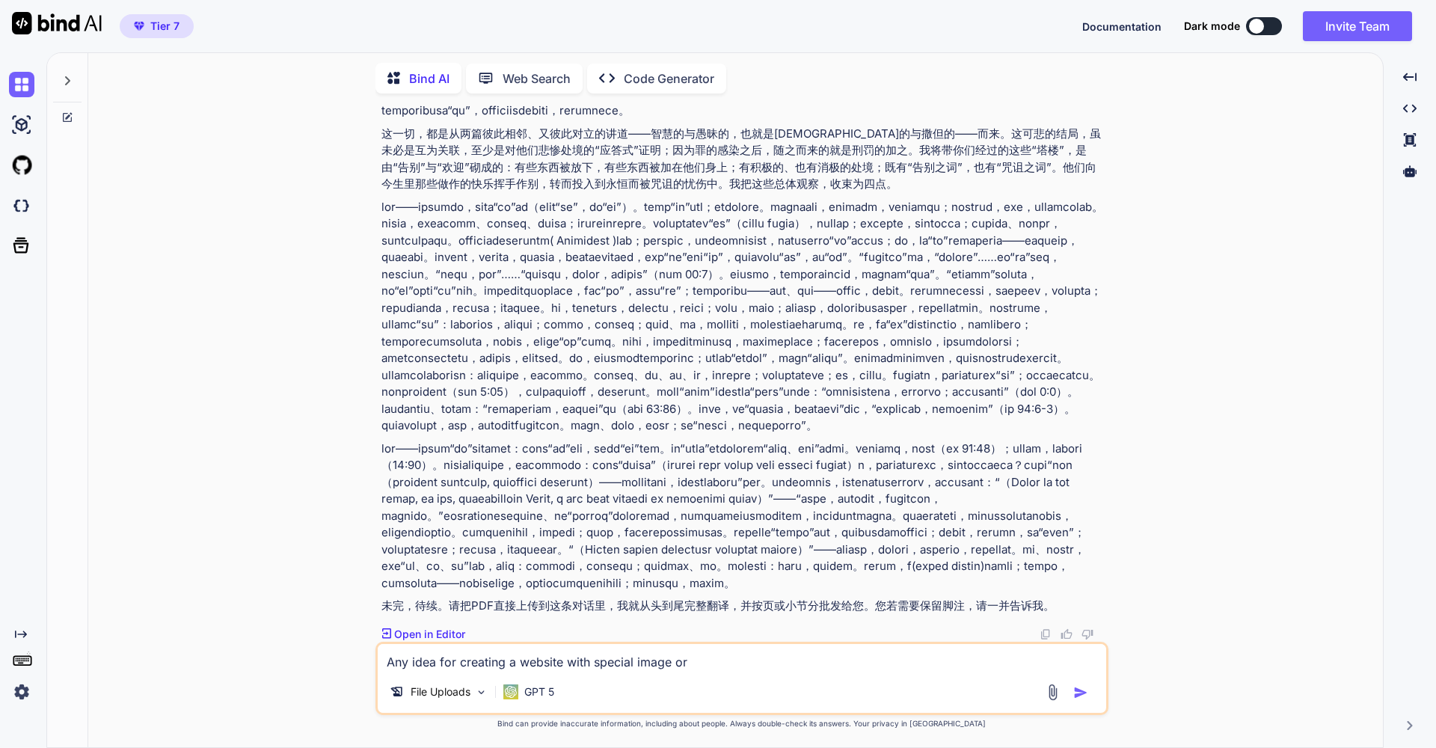
type textarea "x"
type textarea "Any idea for creating a website with special image or fe"
type textarea "x"
type textarea "Any idea for creating a website with special image or fea"
type textarea "x"
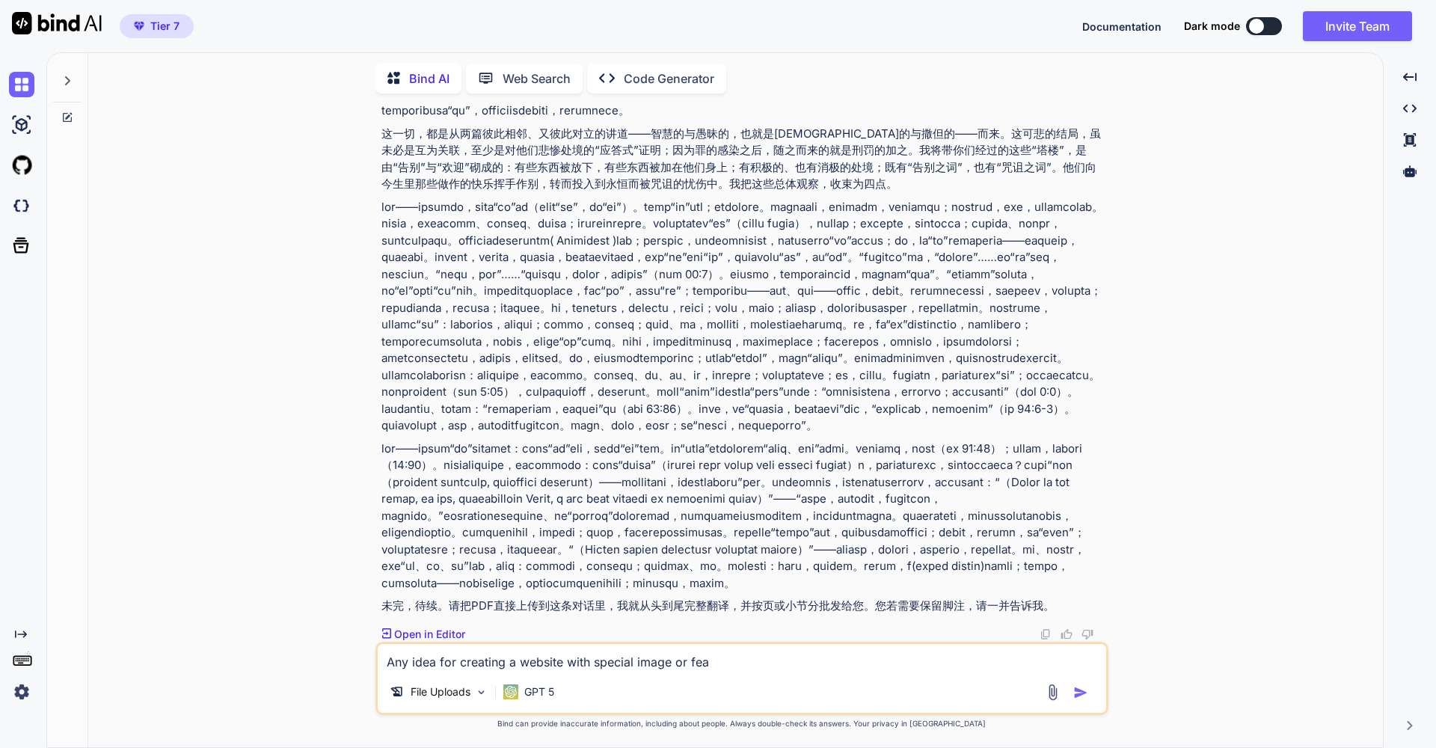
type textarea "Any idea for creating a website with special image or feat"
type textarea "x"
type textarea "Any idea for creating a website with special image or featu"
type textarea "x"
type textarea "Any idea for creating a website with special image or featur"
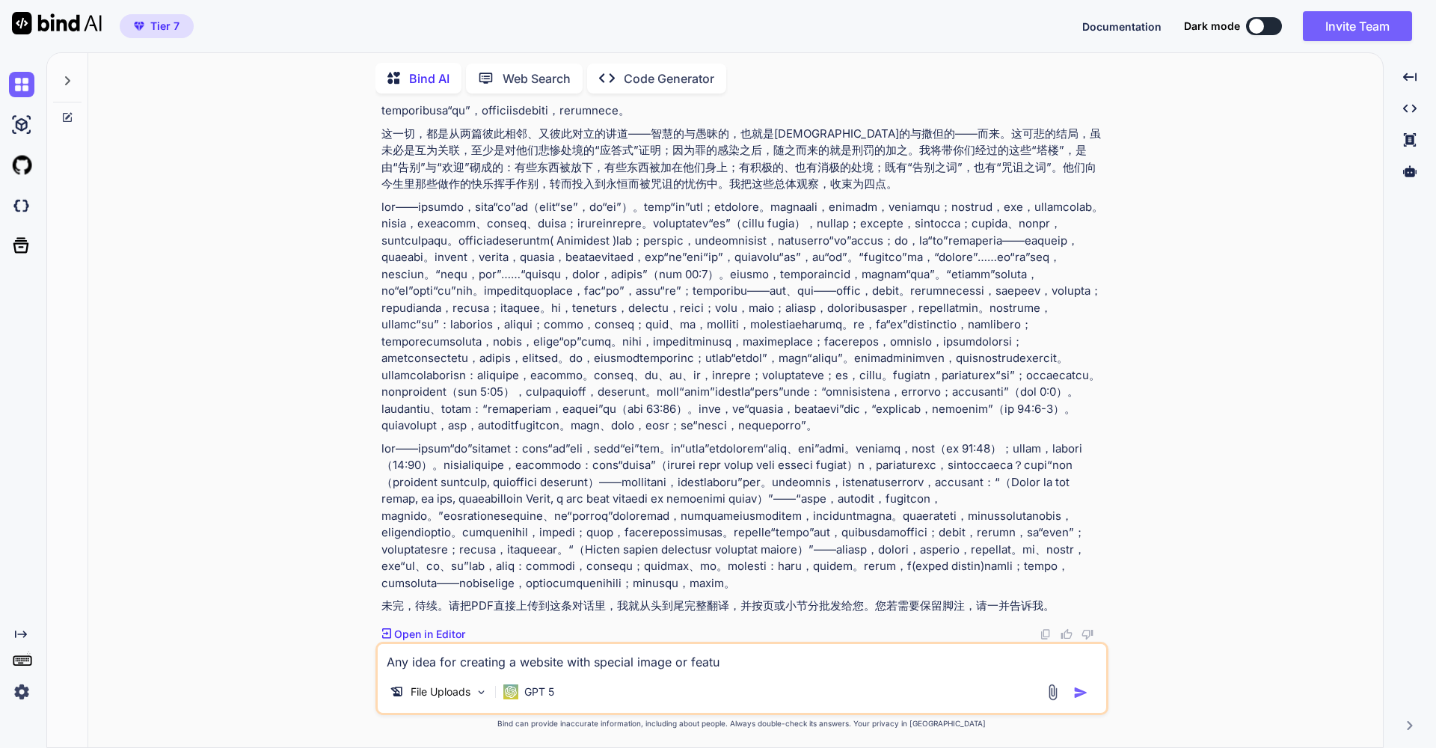
type textarea "x"
type textarea "Any idea for creating a website with special image or feature"
type textarea "x"
type textarea "Any idea for creating a website with special image or feature"
type textarea "x"
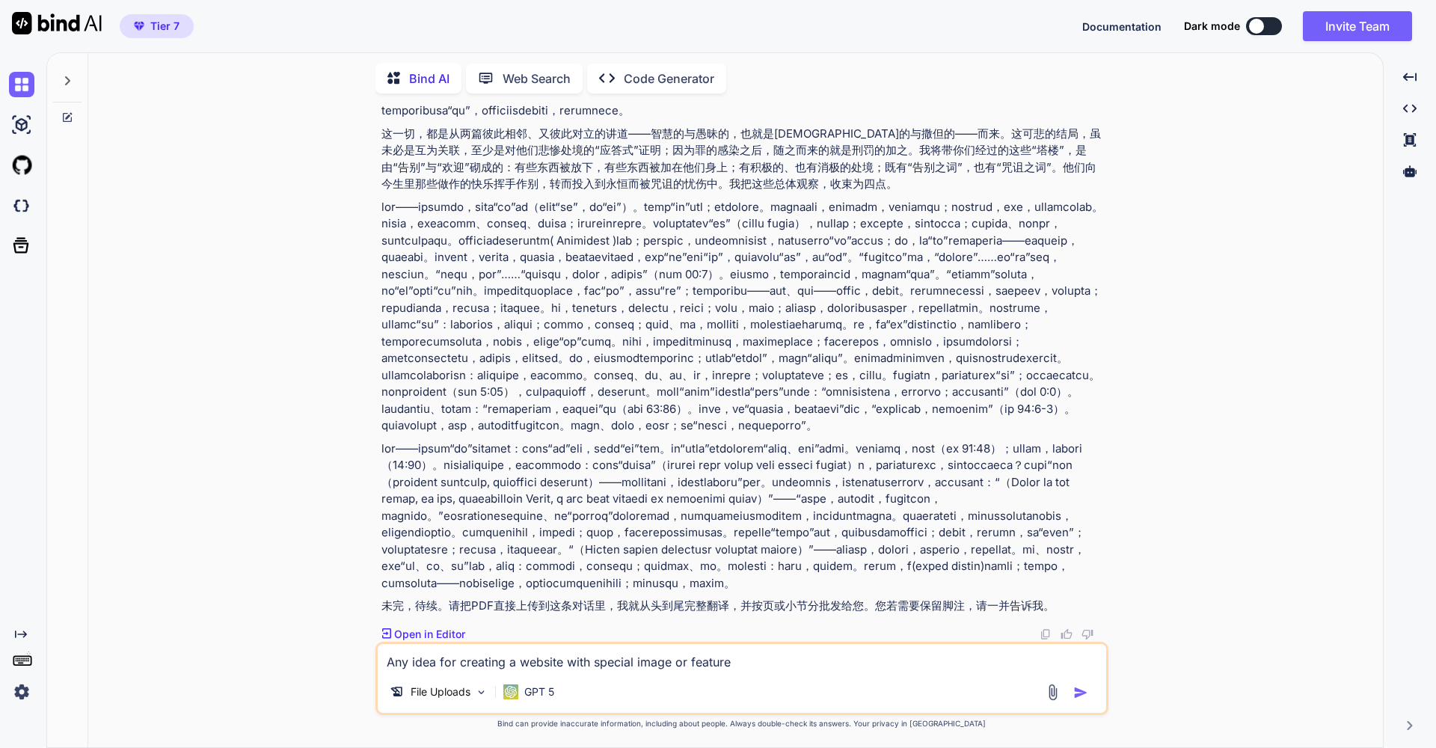
type textarea "Any idea for creating a website with special image or feature f"
type textarea "x"
type textarea "Any idea for creating a website with special image or feature fo"
type textarea "x"
type textarea "Any idea for creating a website with special image or feature for"
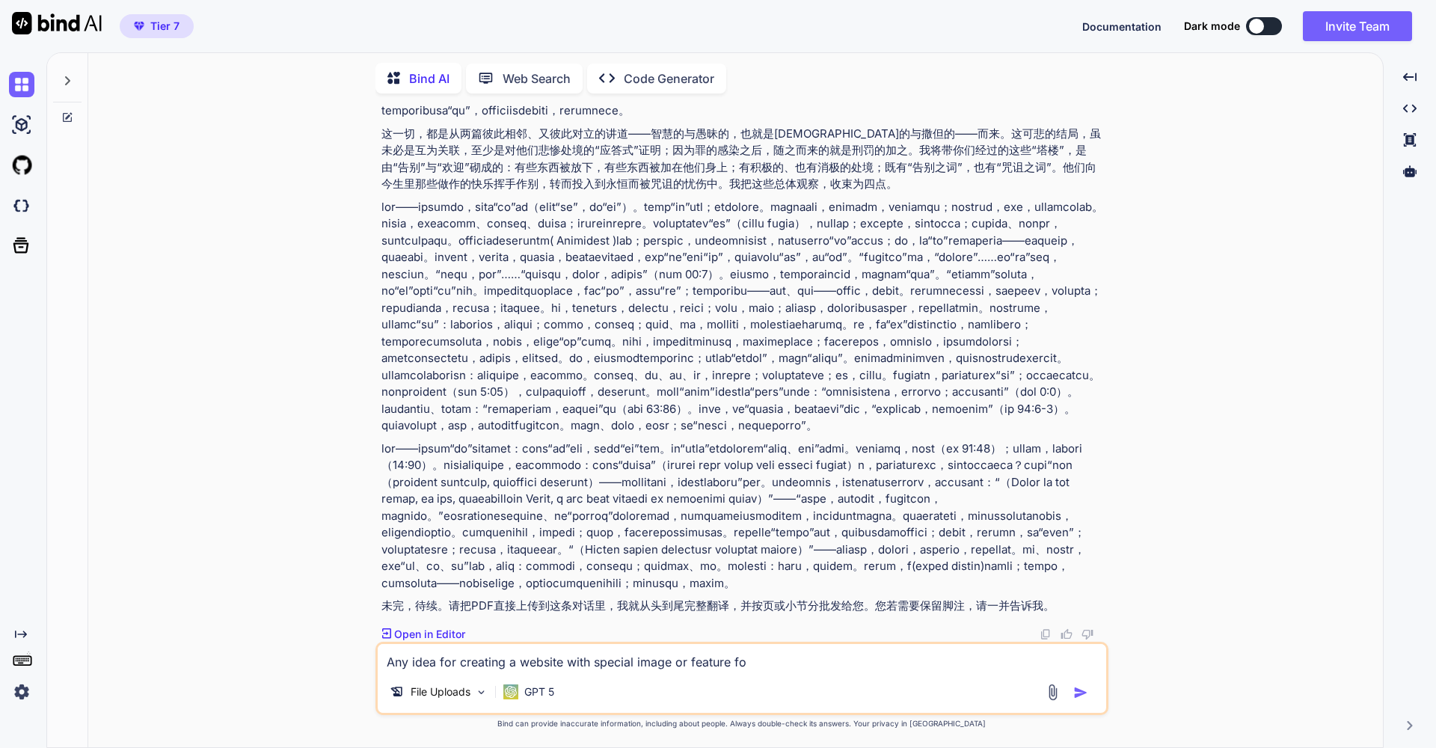
type textarea "x"
type textarea "Any idea for creating a website with special image or feature for"
type textarea "x"
type textarea "Any idea for creating a website with special image or feature for F"
type textarea "x"
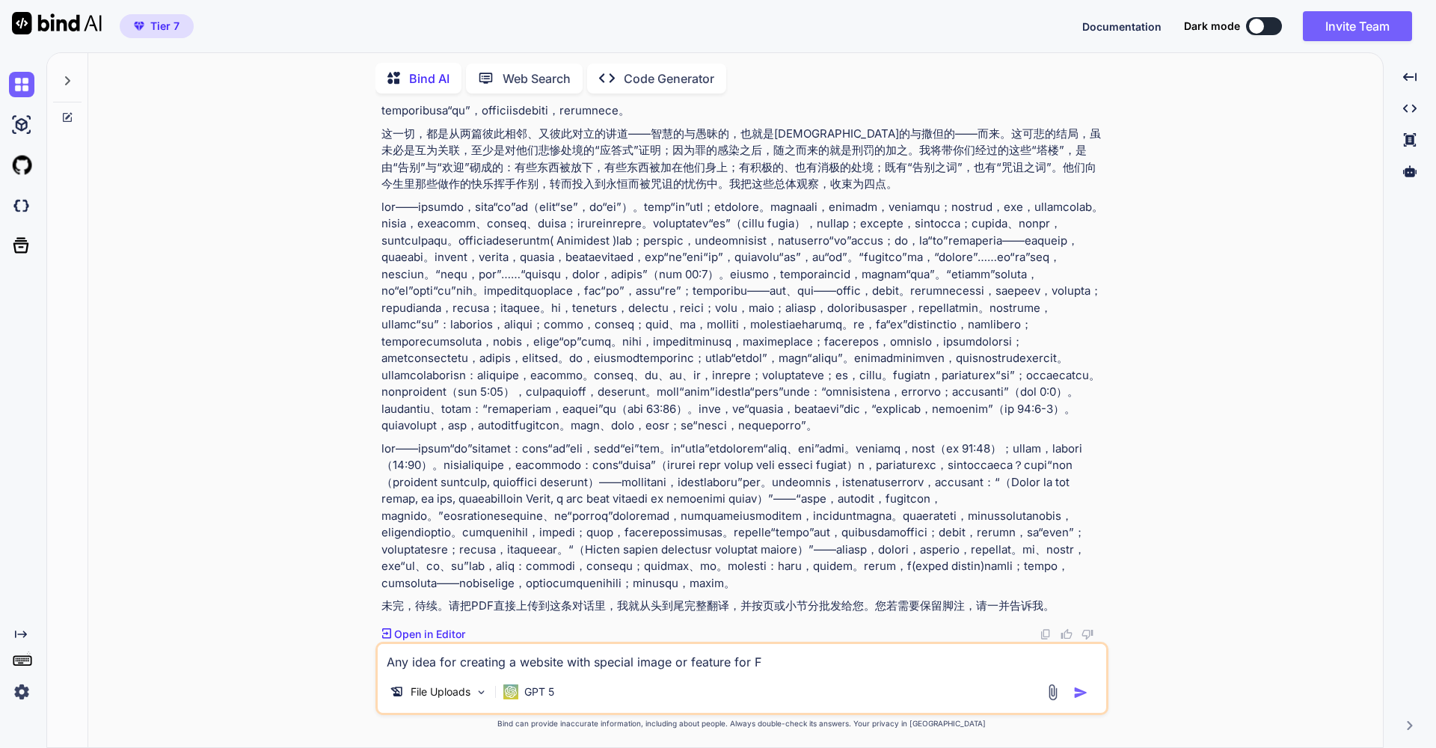
type textarea "Any idea for creating a website with special image or feature for Fa"
type textarea "x"
type textarea "Any idea for creating a website with special image or feature for Fat"
type textarea "x"
type textarea "Any idea for creating a website with special image or feature for Fath"
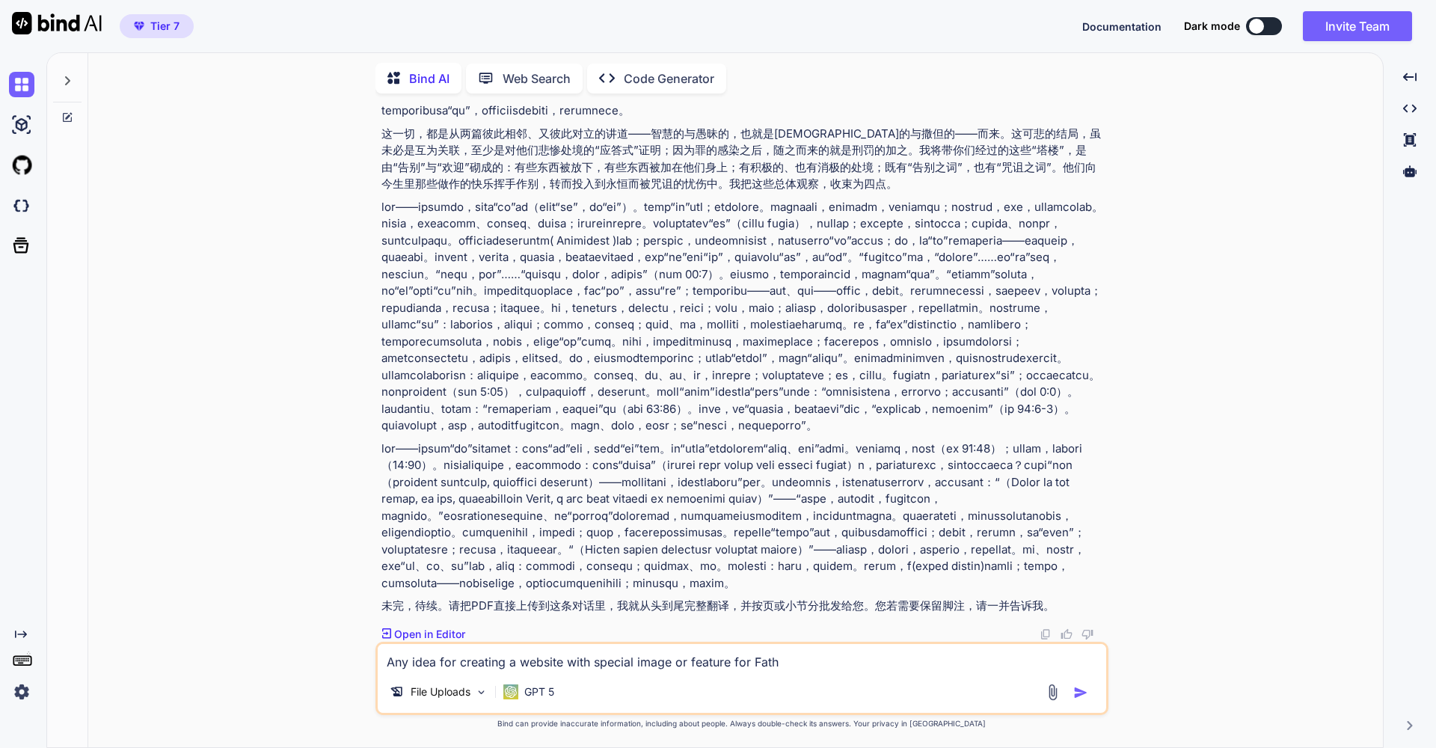
type textarea "x"
type textarea "Any idea for creating a website with special image or feature for Fathe"
type textarea "x"
type textarea "Any idea for creating a website with special image or feature for Father"
type textarea "x"
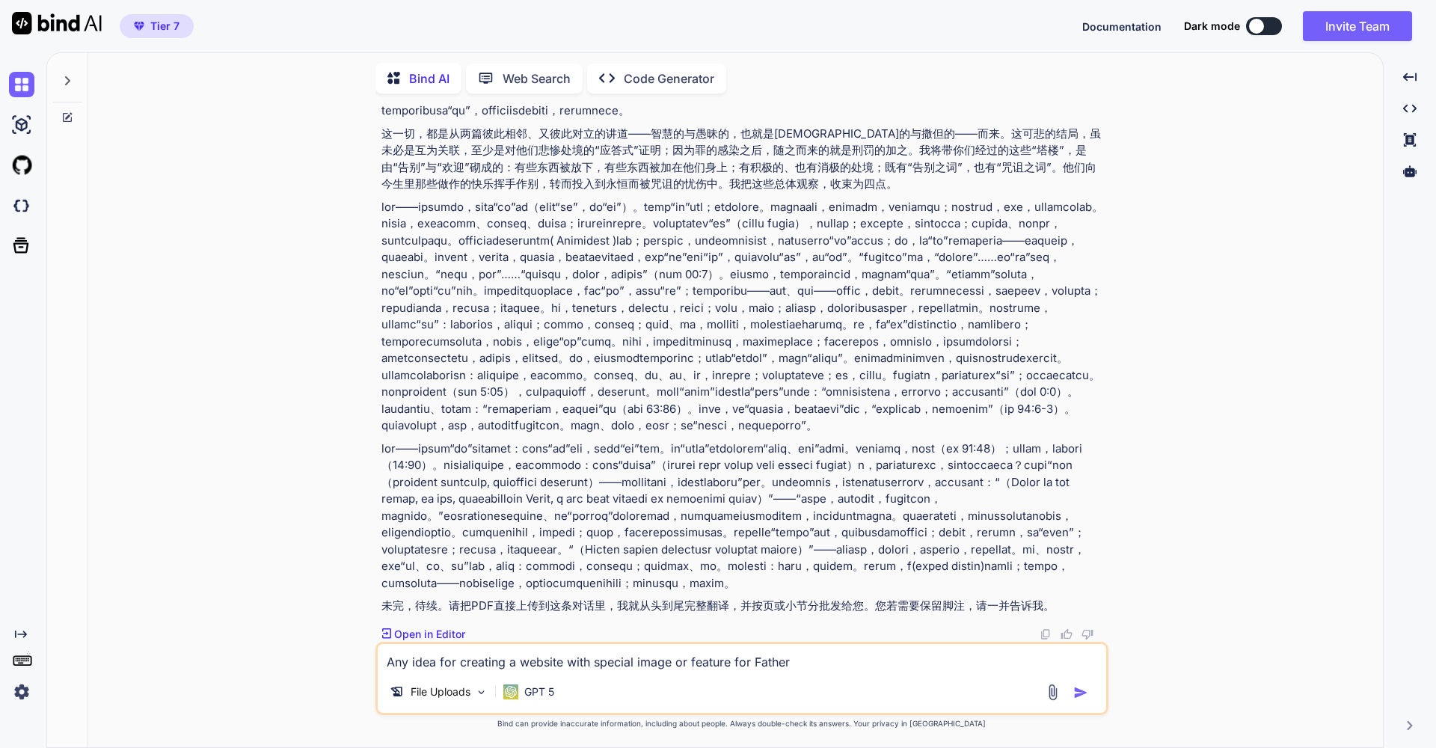
type textarea "Any idea for creating a website with special image or feature for Father'"
type textarea "x"
type textarea "Any idea for creating a website with special image or feature for Father's"
type textarea "x"
type textarea "Any idea for creating a website with special image or feature for Father's"
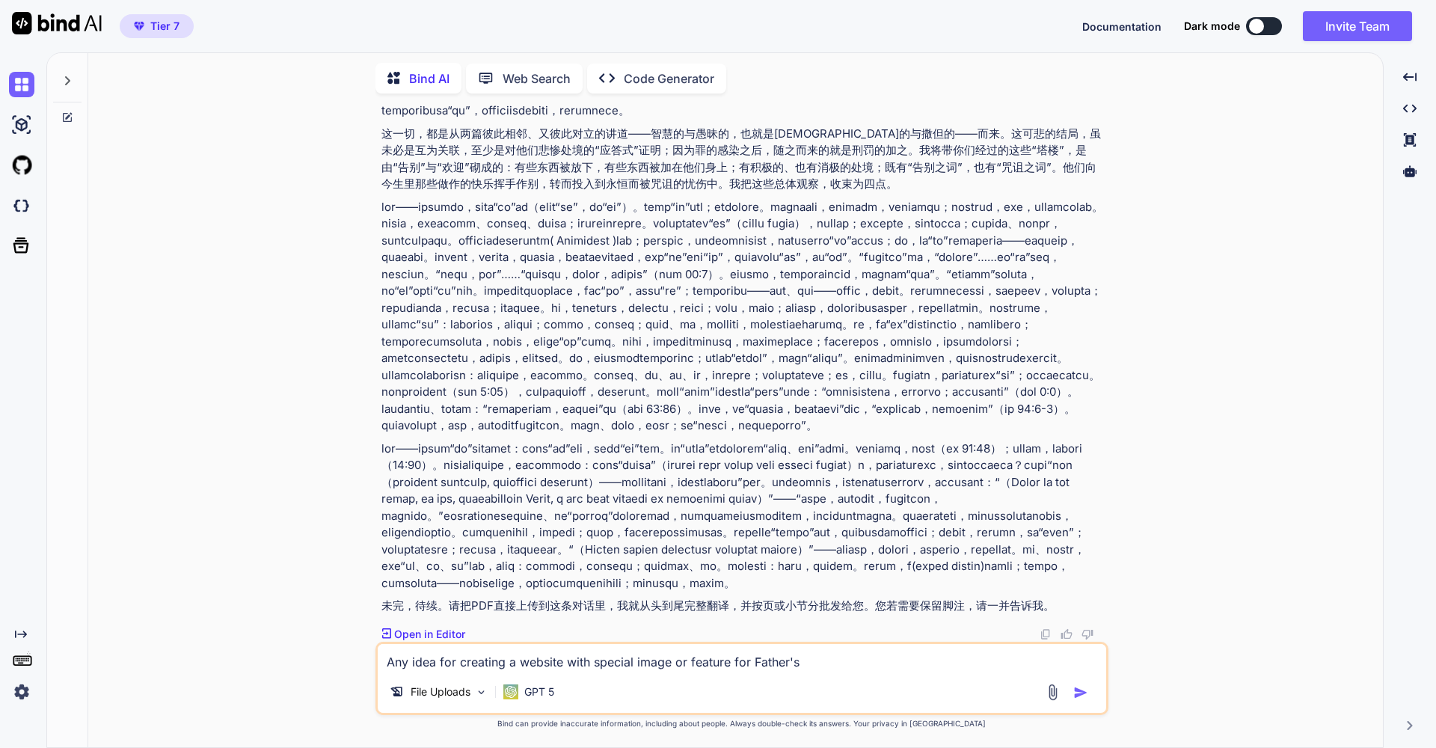
type textarea "x"
type textarea "Any idea for creating a website with special image or feature for Father's D"
type textarea "x"
type textarea "Any idea for creating a website with special image or feature for Father's Da"
type textarea "x"
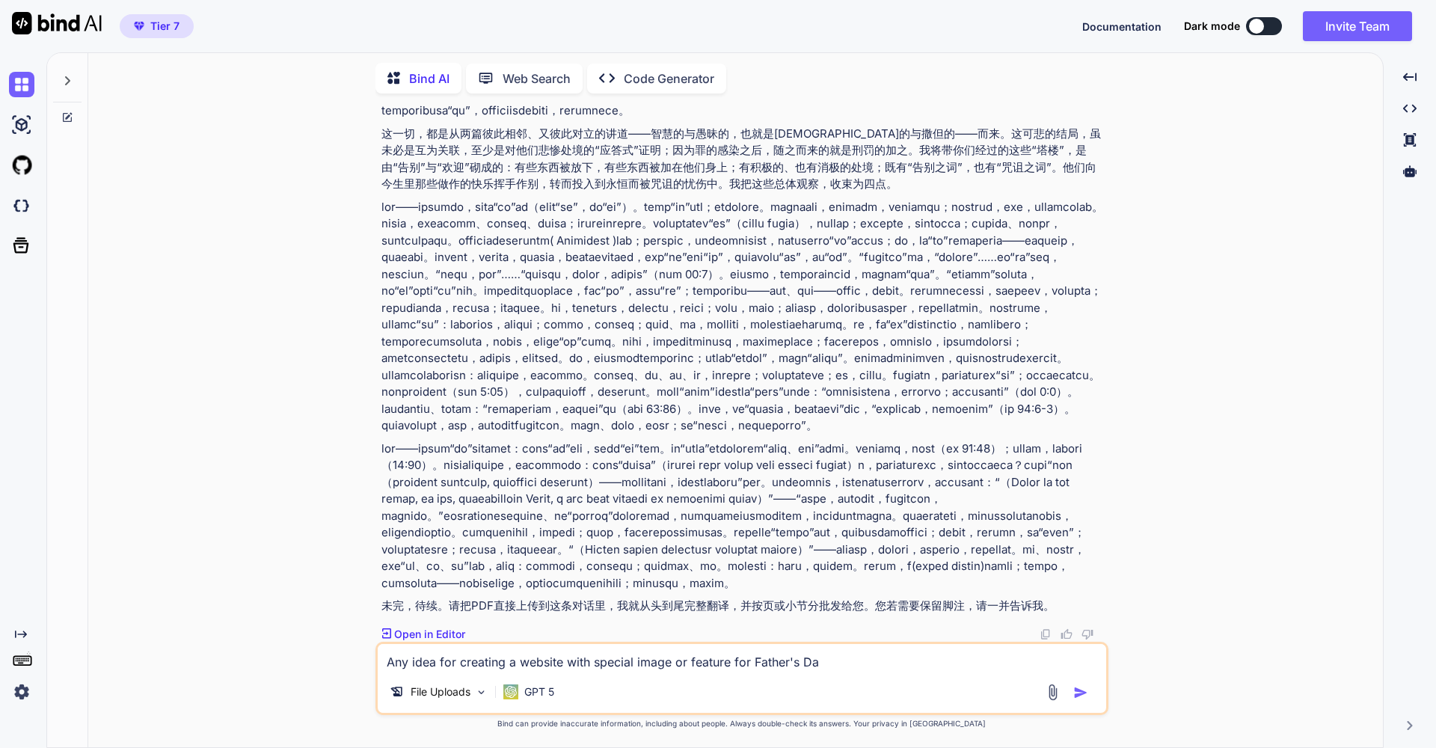
type textarea "Any idea for creating a website with special image or feature for [DATE]"
type textarea "x"
type textarea "Any idea for creating a website with special image or feature for [DATE]?"
type textarea "x"
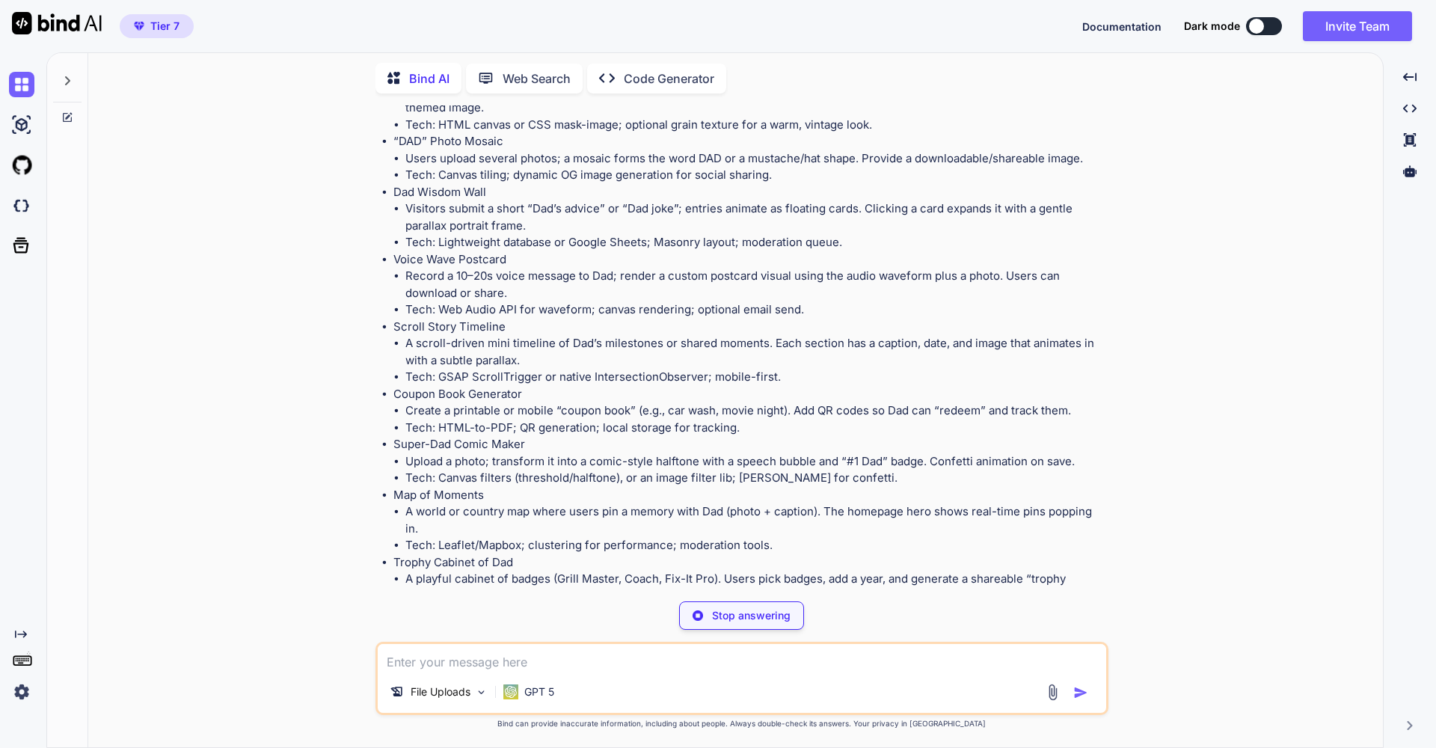
scroll to position [2768, 0]
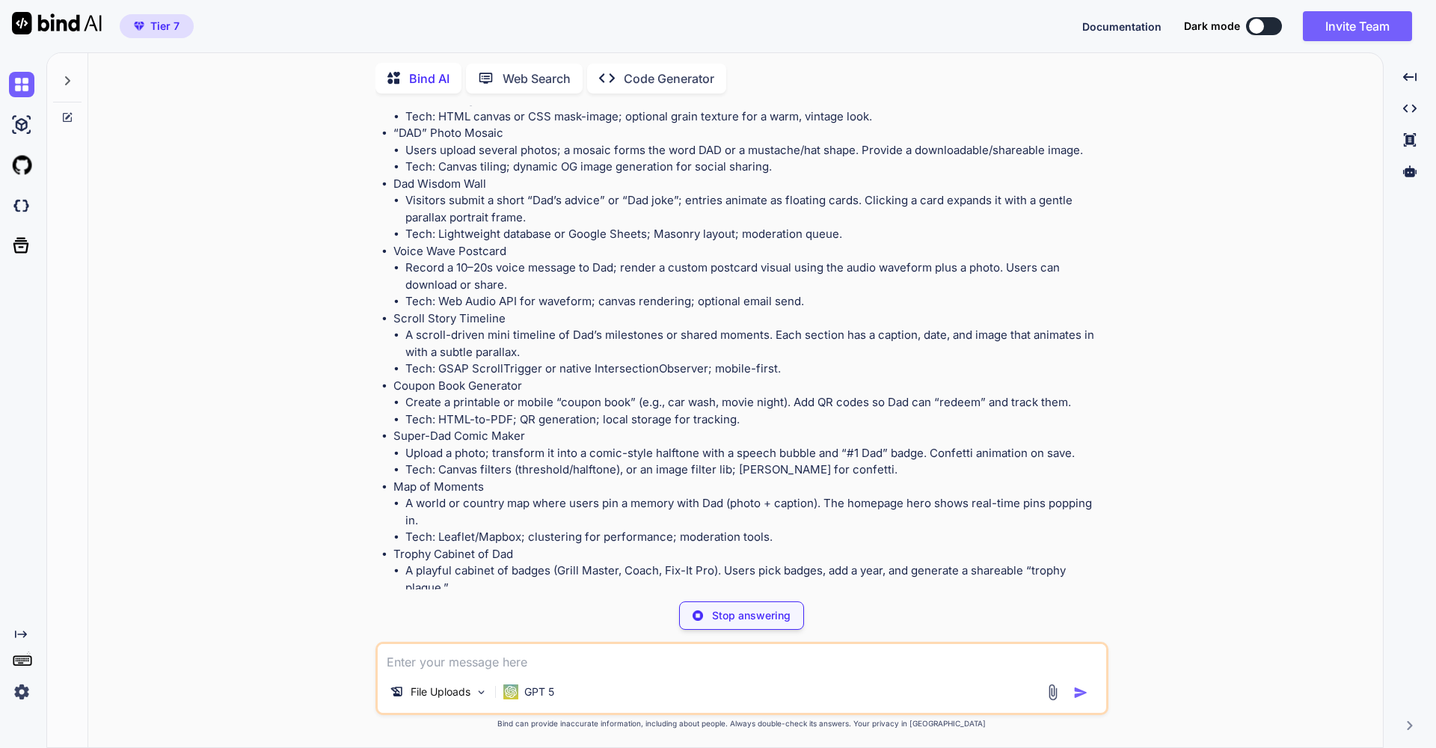
type textarea "x"
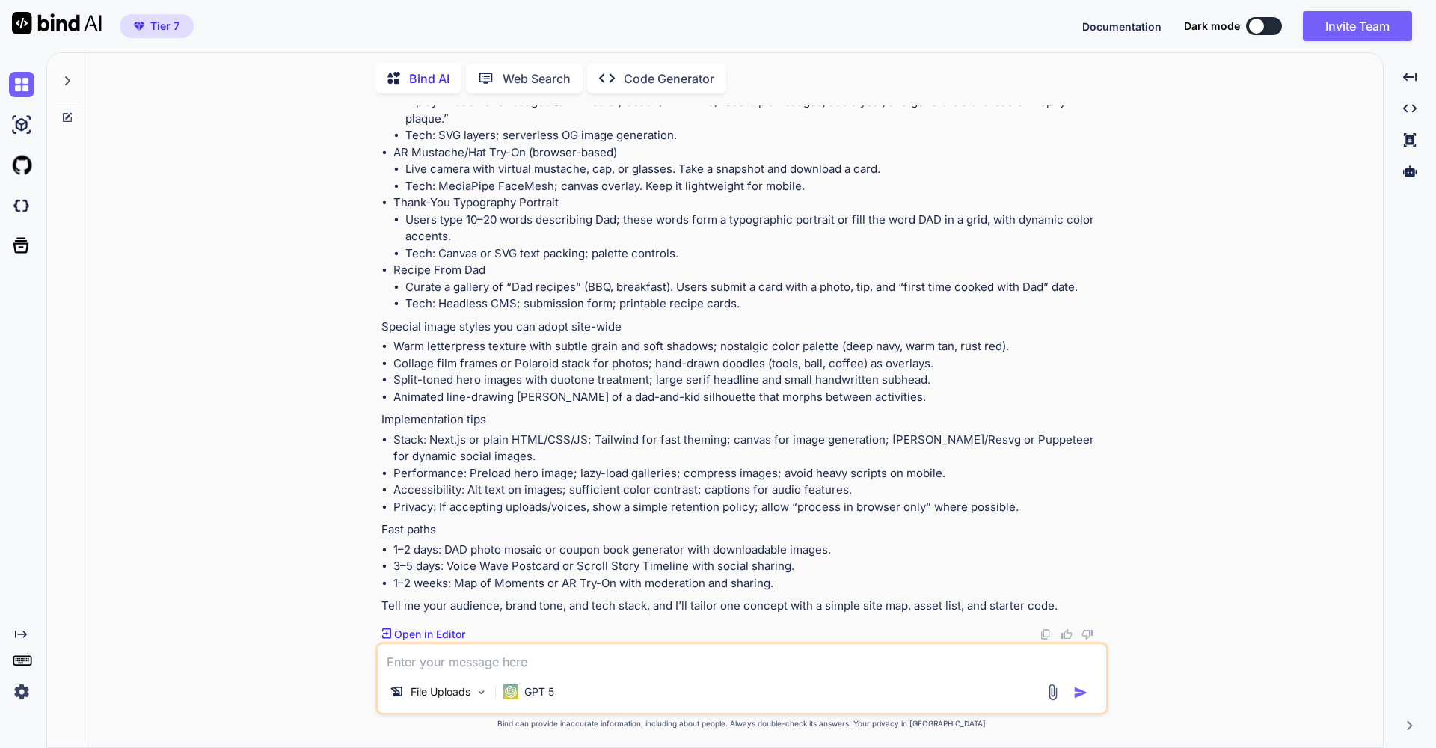
scroll to position [3441, 0]
click at [470, 661] on textarea at bounding box center [742, 657] width 728 height 27
type textarea "I"
type textarea "x"
type textarea "I"
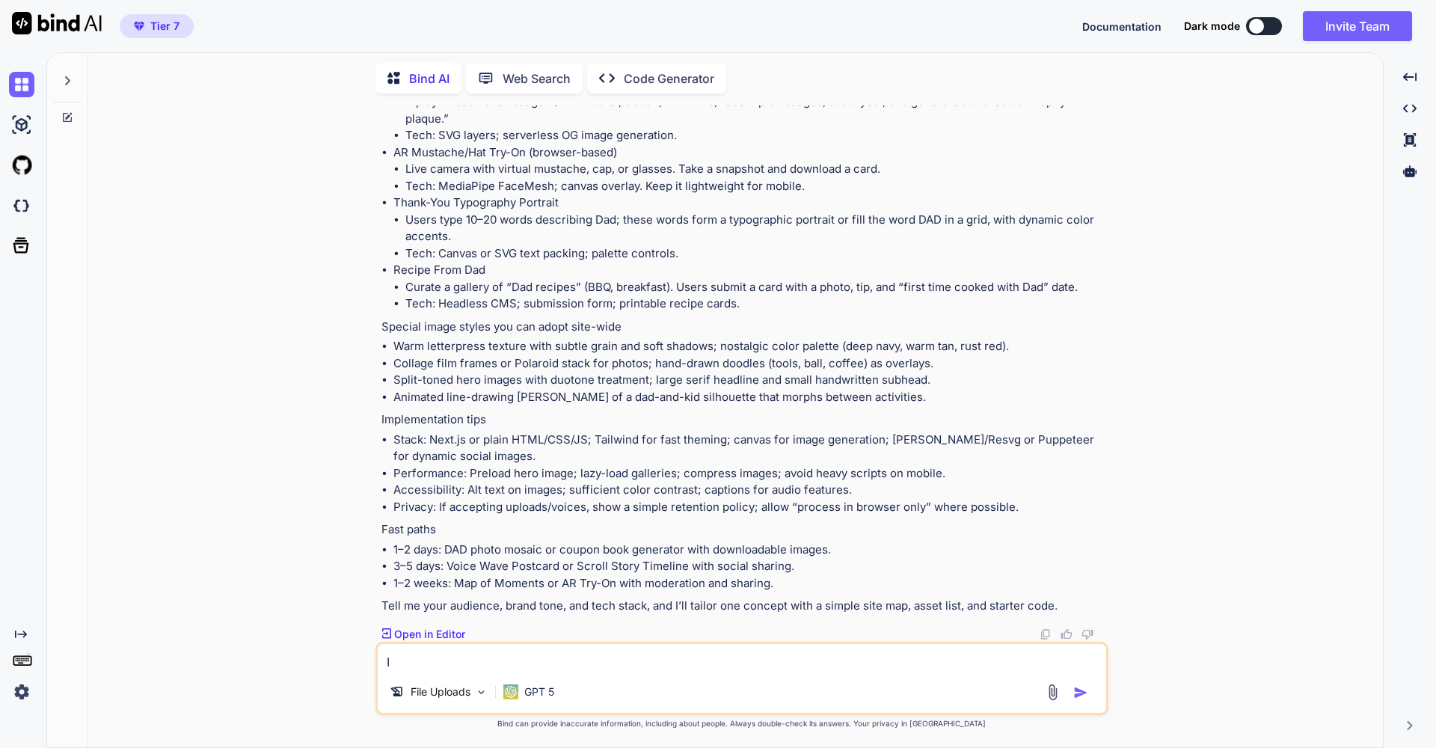
type textarea "x"
type textarea "I l"
type textarea "x"
type textarea "I li"
type textarea "x"
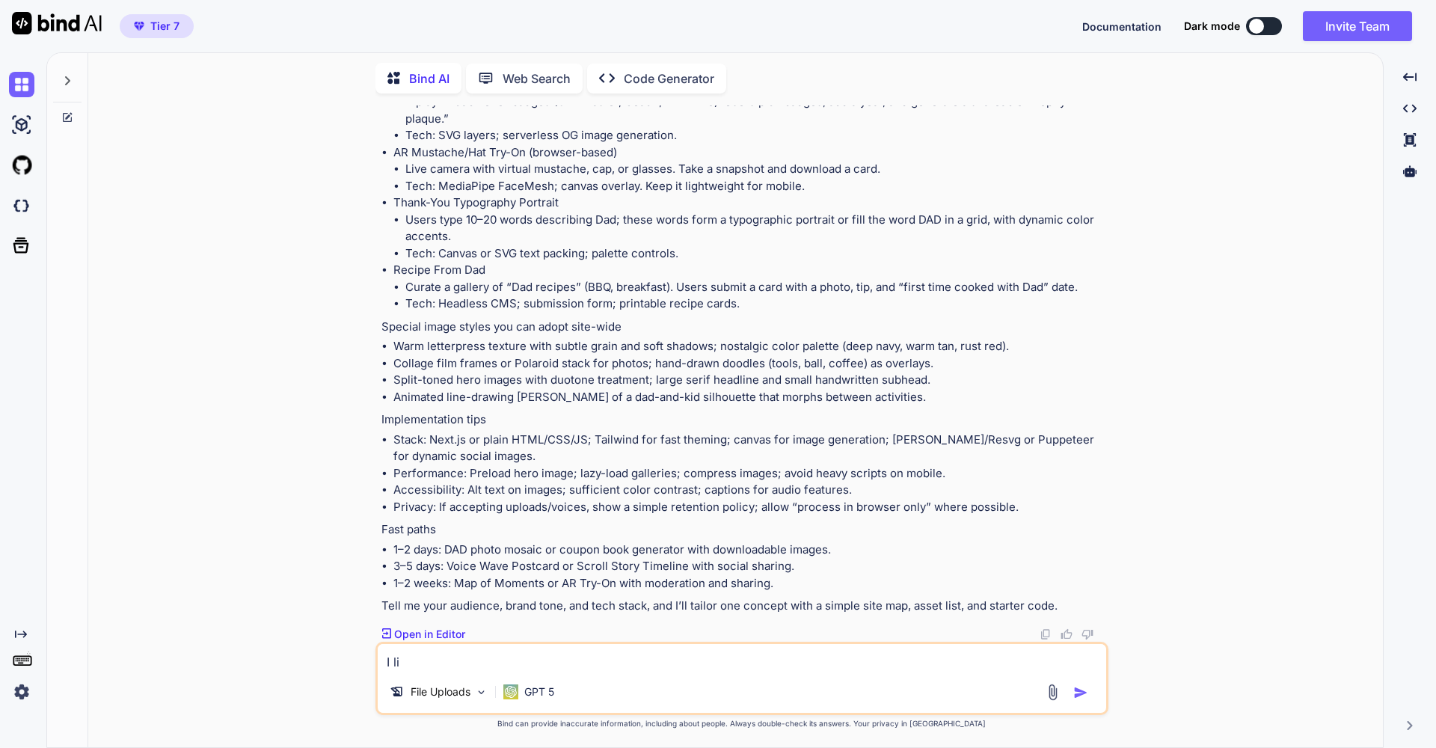
type textarea "I lik"
type textarea "x"
type textarea "I like"
type textarea "x"
type textarea "I like"
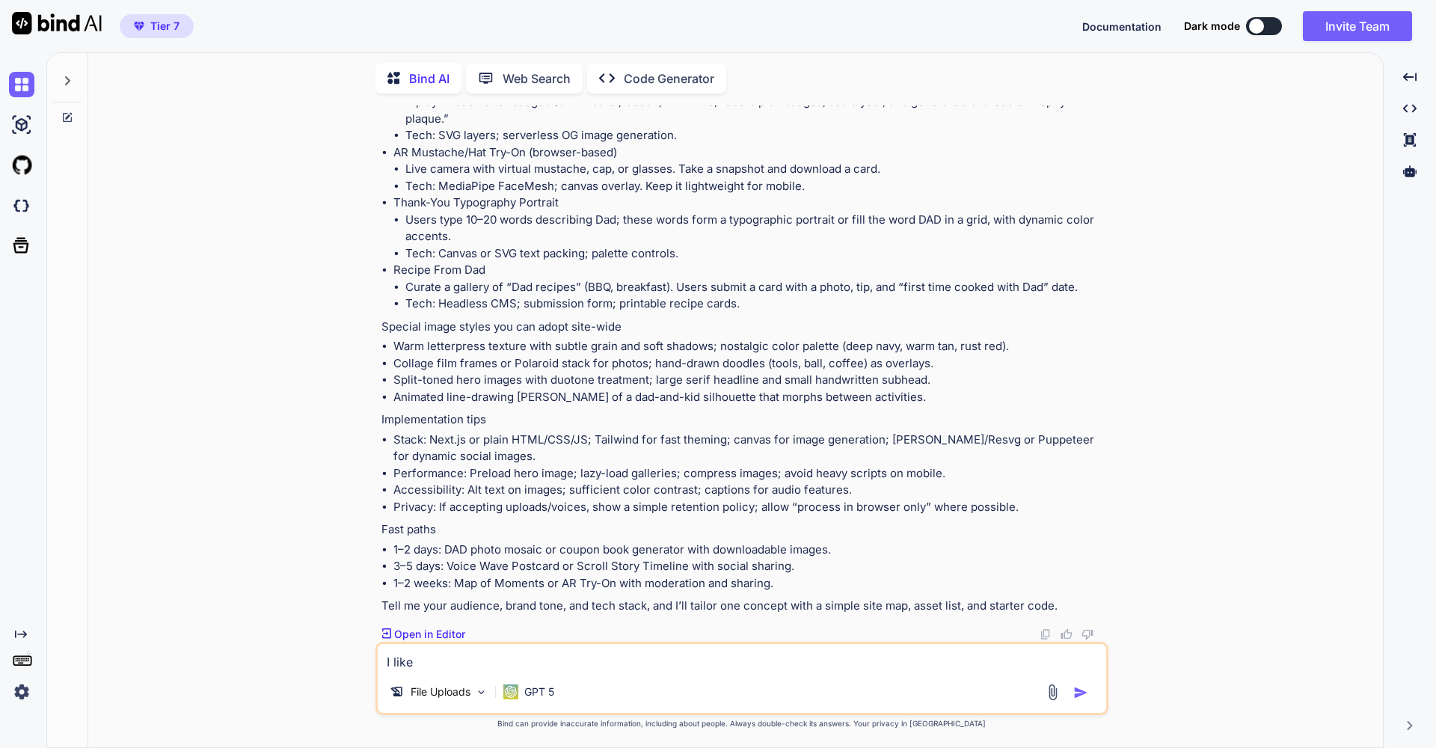
type textarea "x"
type textarea "I like t"
type textarea "x"
type textarea "I like"
type textarea "x"
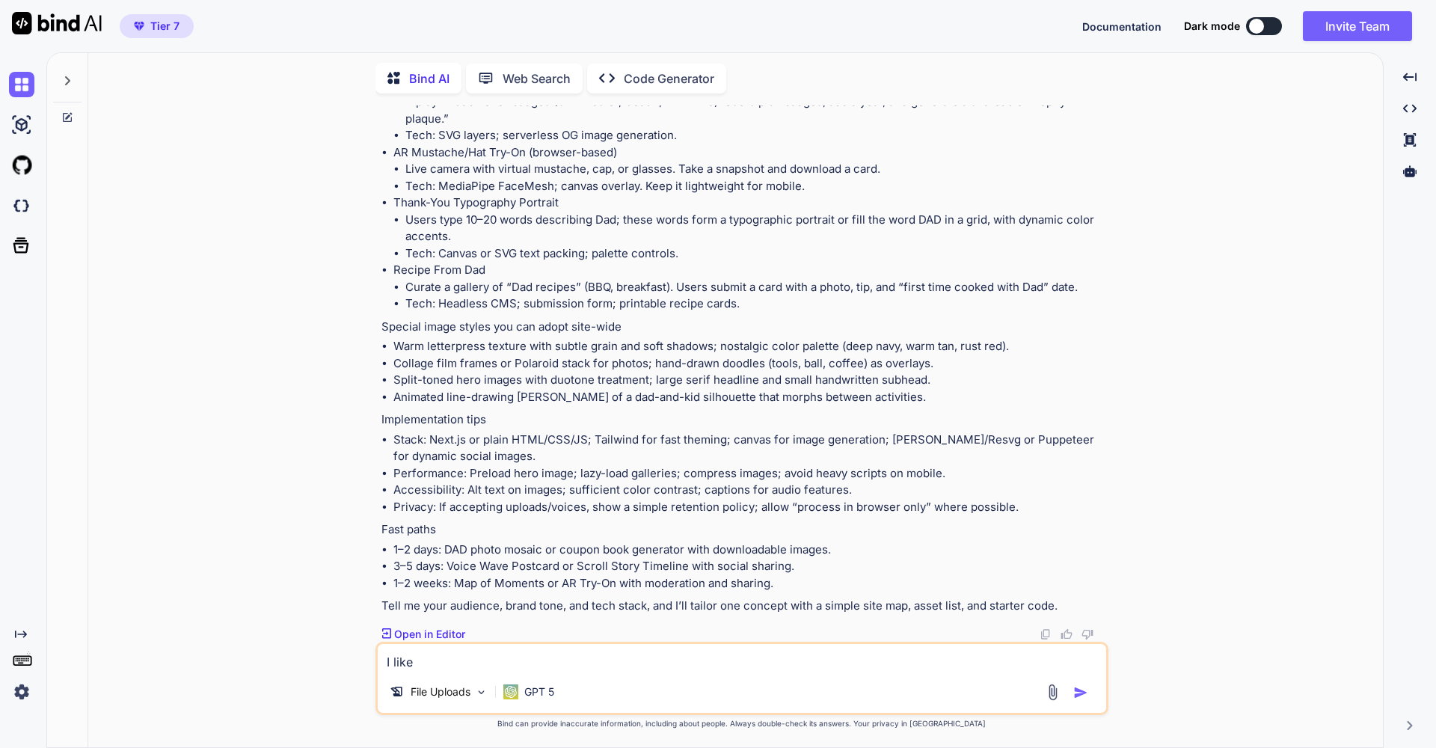
type textarea "I like"
type textarea "x"
type textarea "I lik"
type textarea "x"
type textarea "I li"
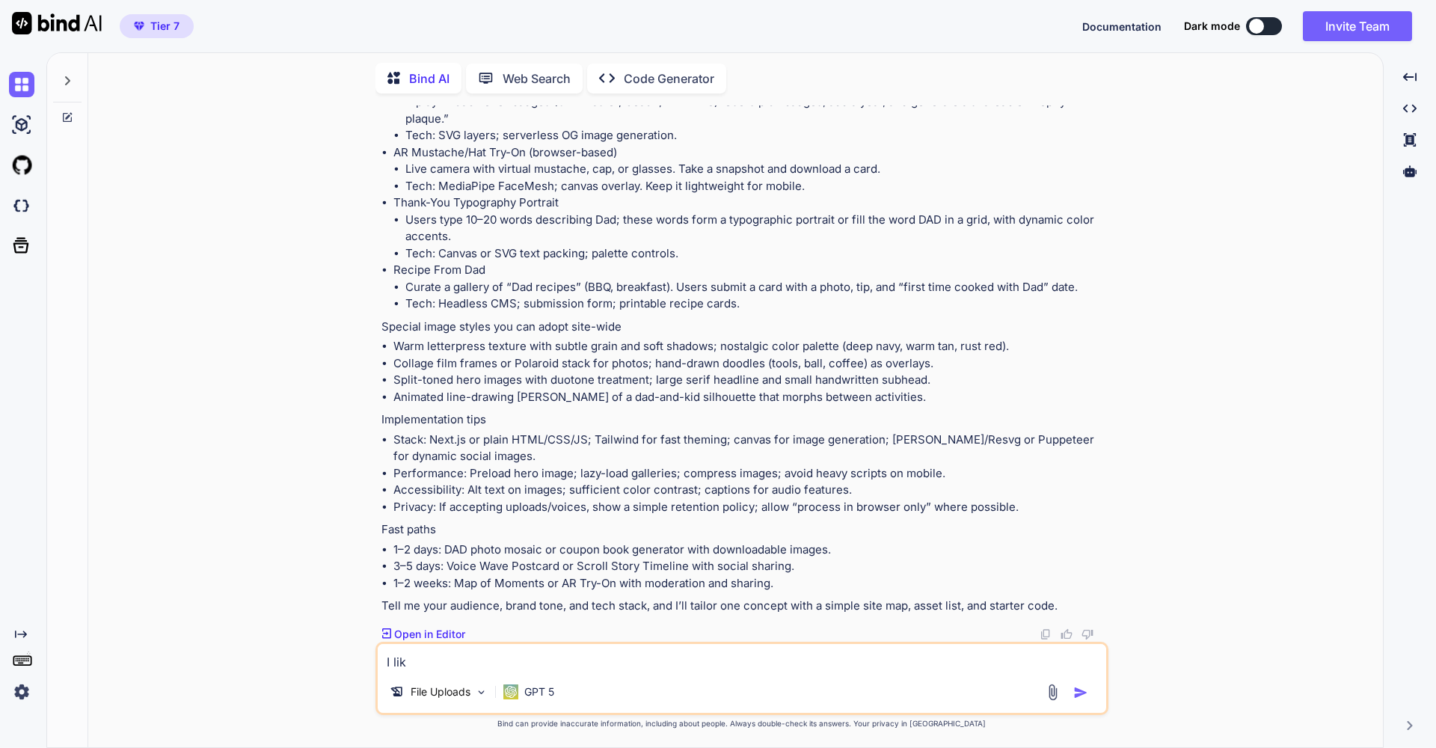
type textarea "x"
type textarea "I l"
type textarea "x"
type textarea "I"
type textarea "x"
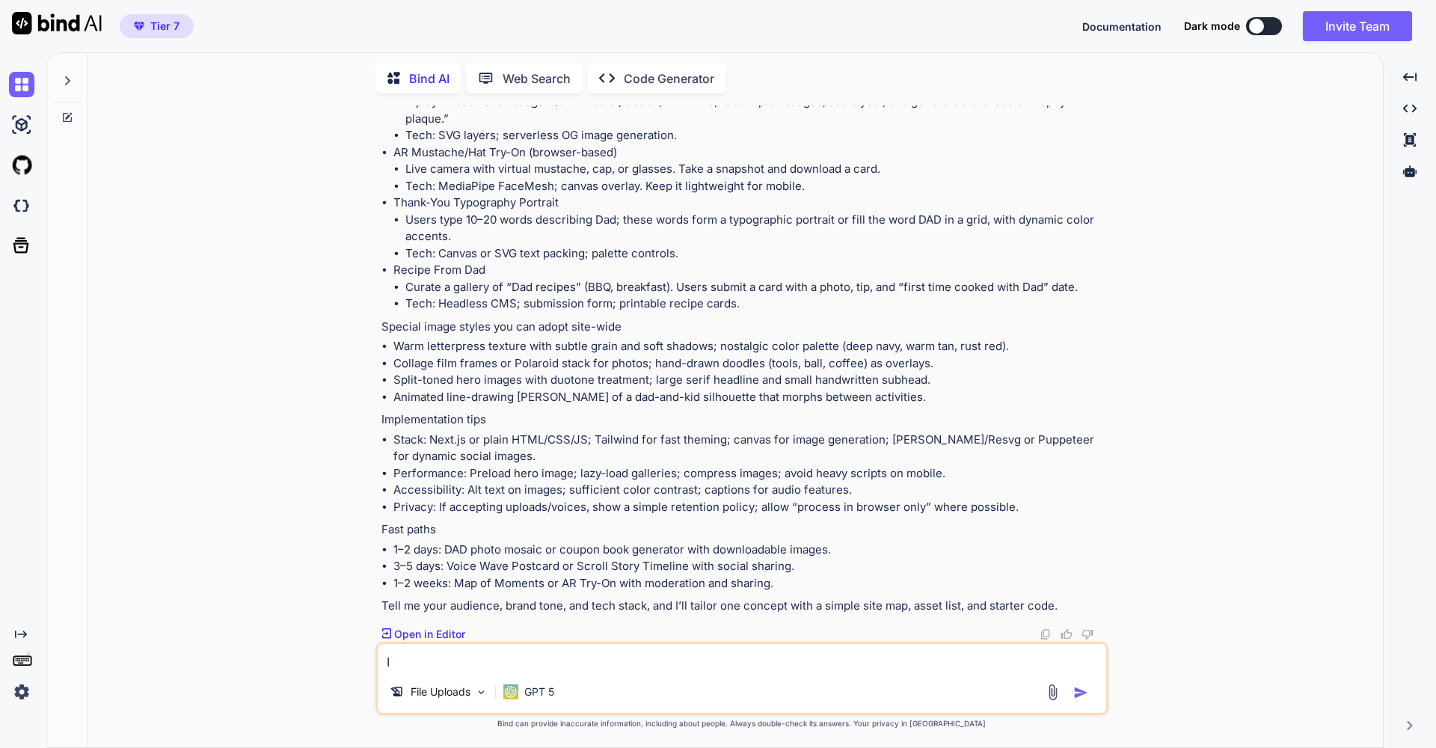
type textarea "I"
type textarea "x"
type textarea "P"
type textarea "x"
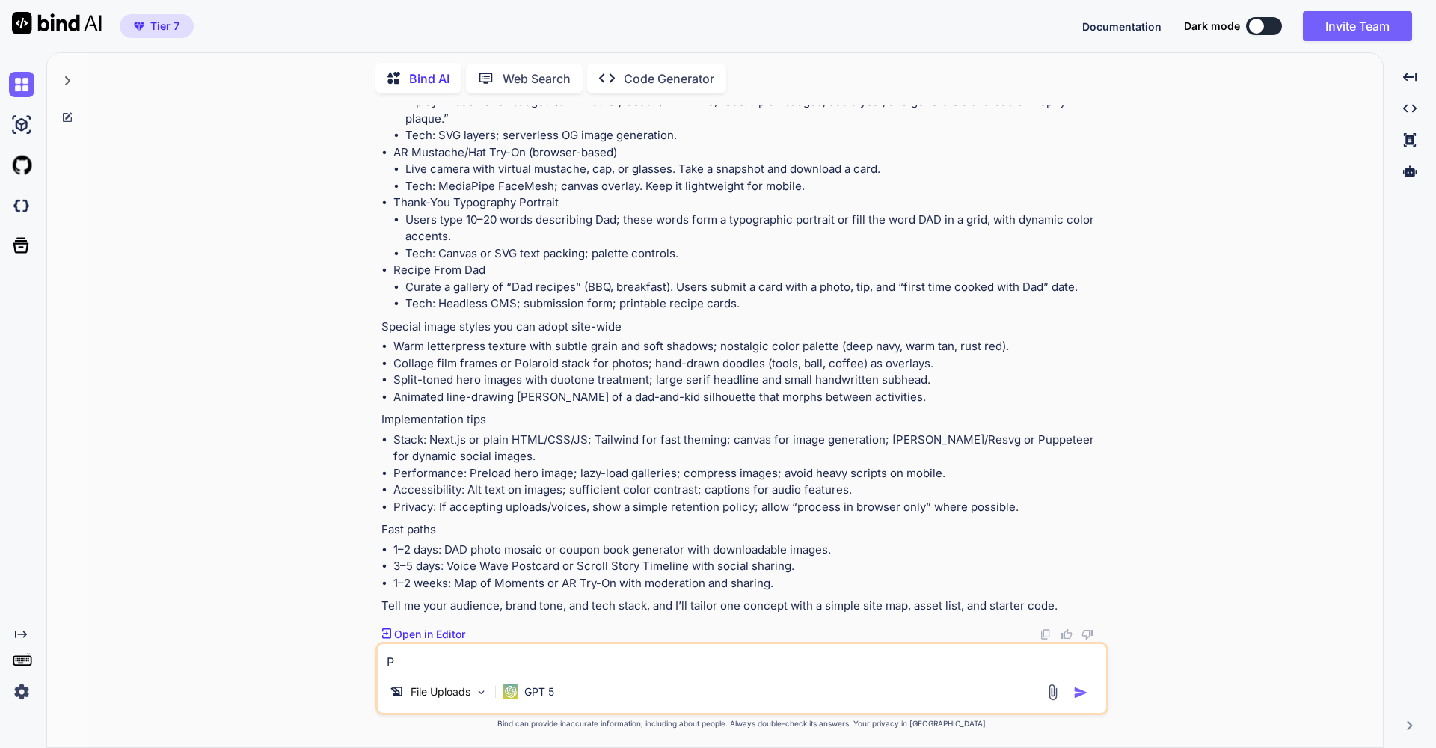
type textarea "Pl"
type textarea "x"
type textarea "Ple"
type textarea "x"
type textarea "Plea"
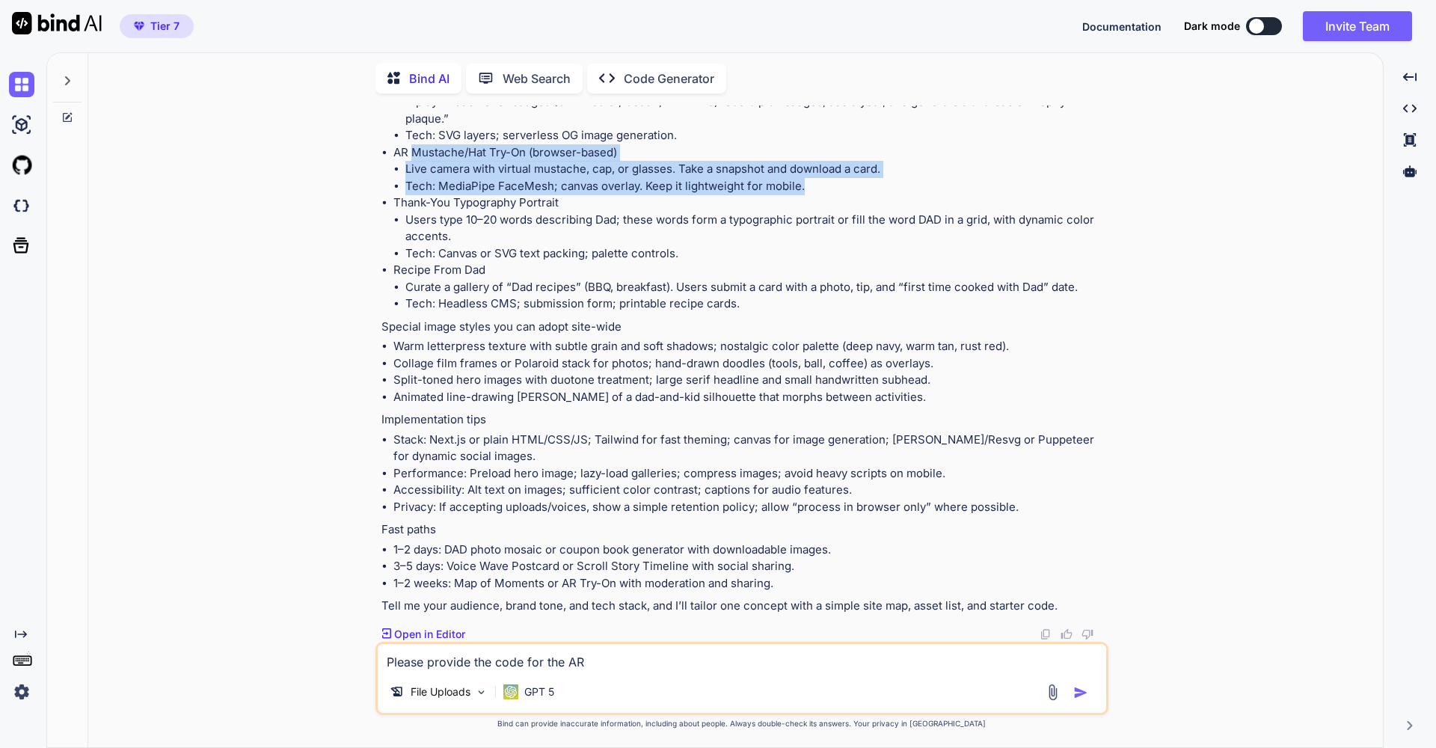
drag, startPoint x: 413, startPoint y: 336, endPoint x: 826, endPoint y: 367, distance: 414.8
click at [826, 195] on li "AR Mustache/Hat Try-On (browser-based) Live camera with virtual mustache, cap, …" at bounding box center [749, 169] width 712 height 51
copy li "Mustache/Hat Try-On (browser-based) Live camera with virtual mustache, cap, or …"
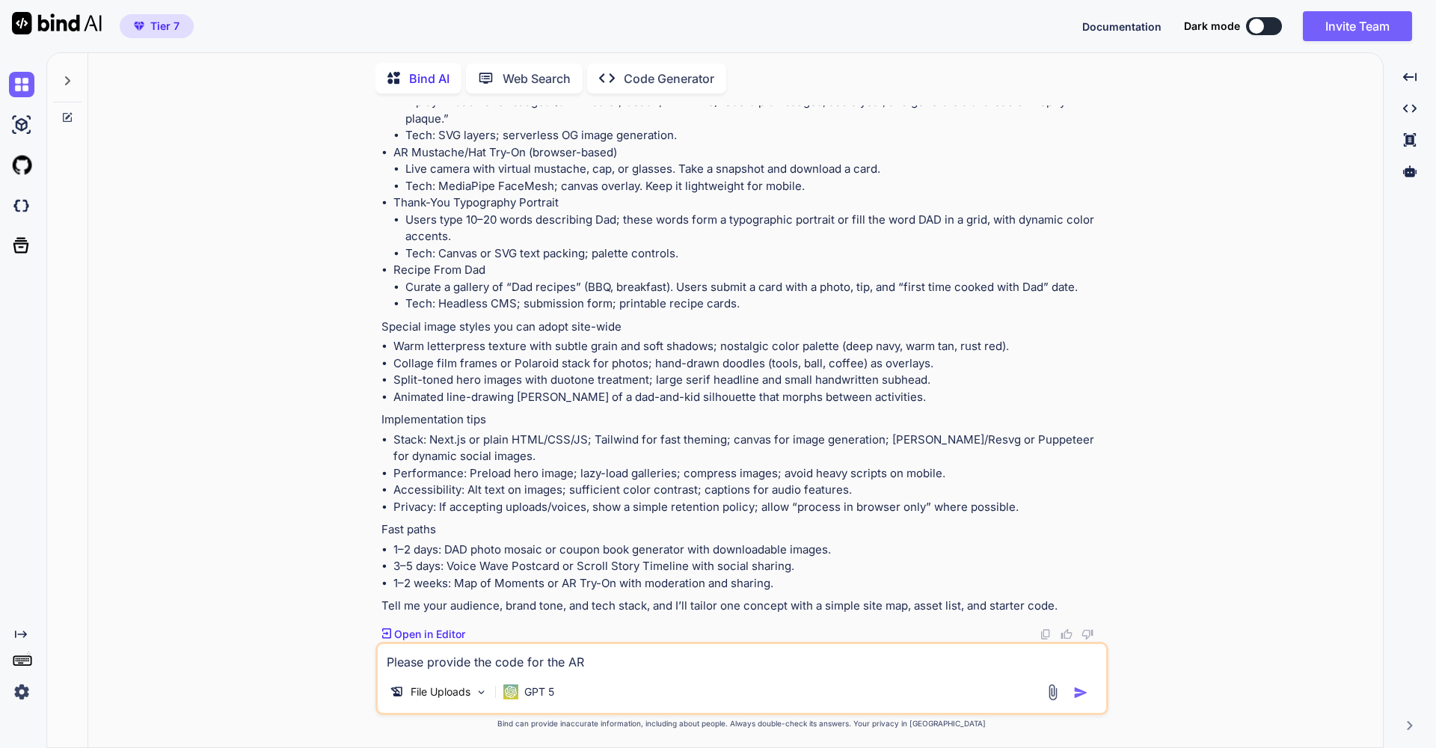
click at [603, 664] on textarea "Please provide the code for the AR" at bounding box center [742, 657] width 728 height 27
paste textarea "Mustache/Hat Try-On (browser-based) Live camera with virtual mustache, cap, or …"
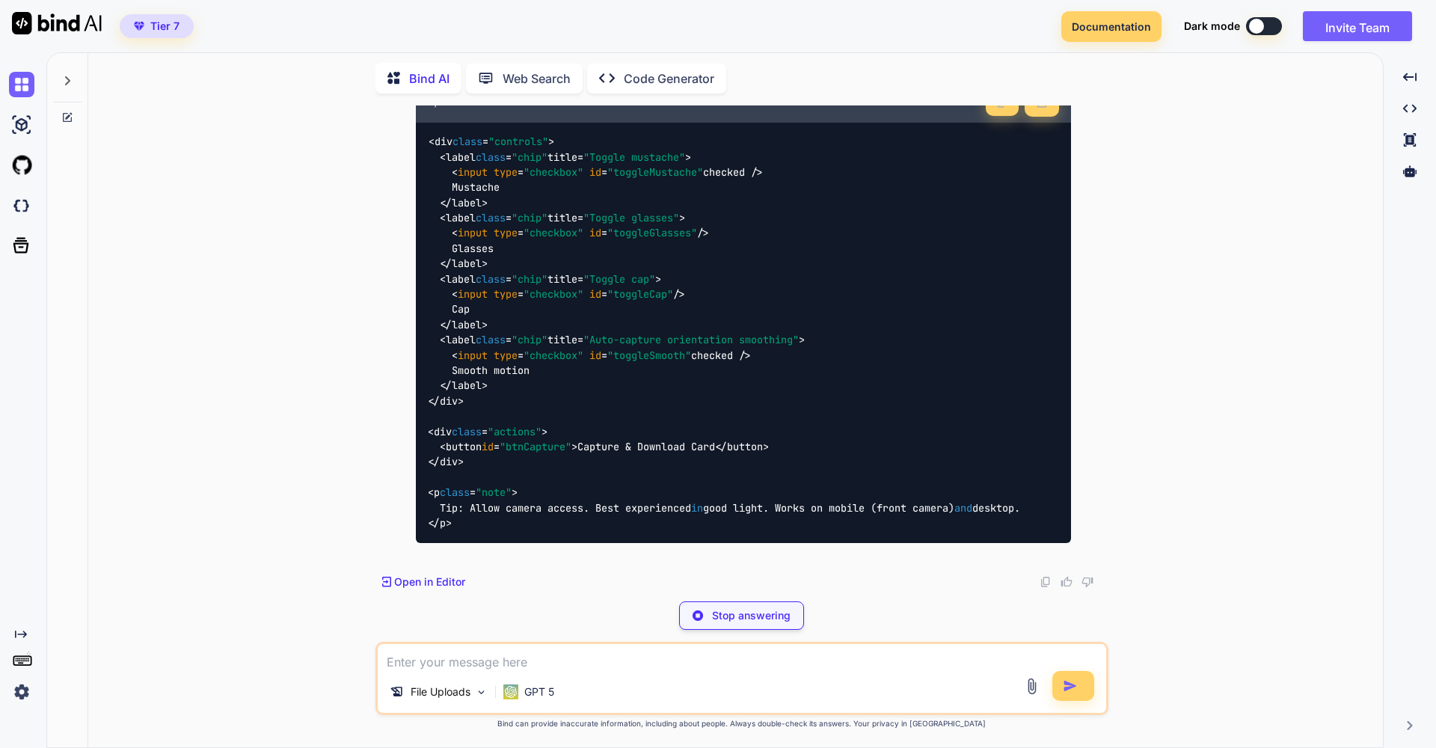
scroll to position [5351, 0]
click at [996, 108] on img at bounding box center [1002, 102] width 12 height 12
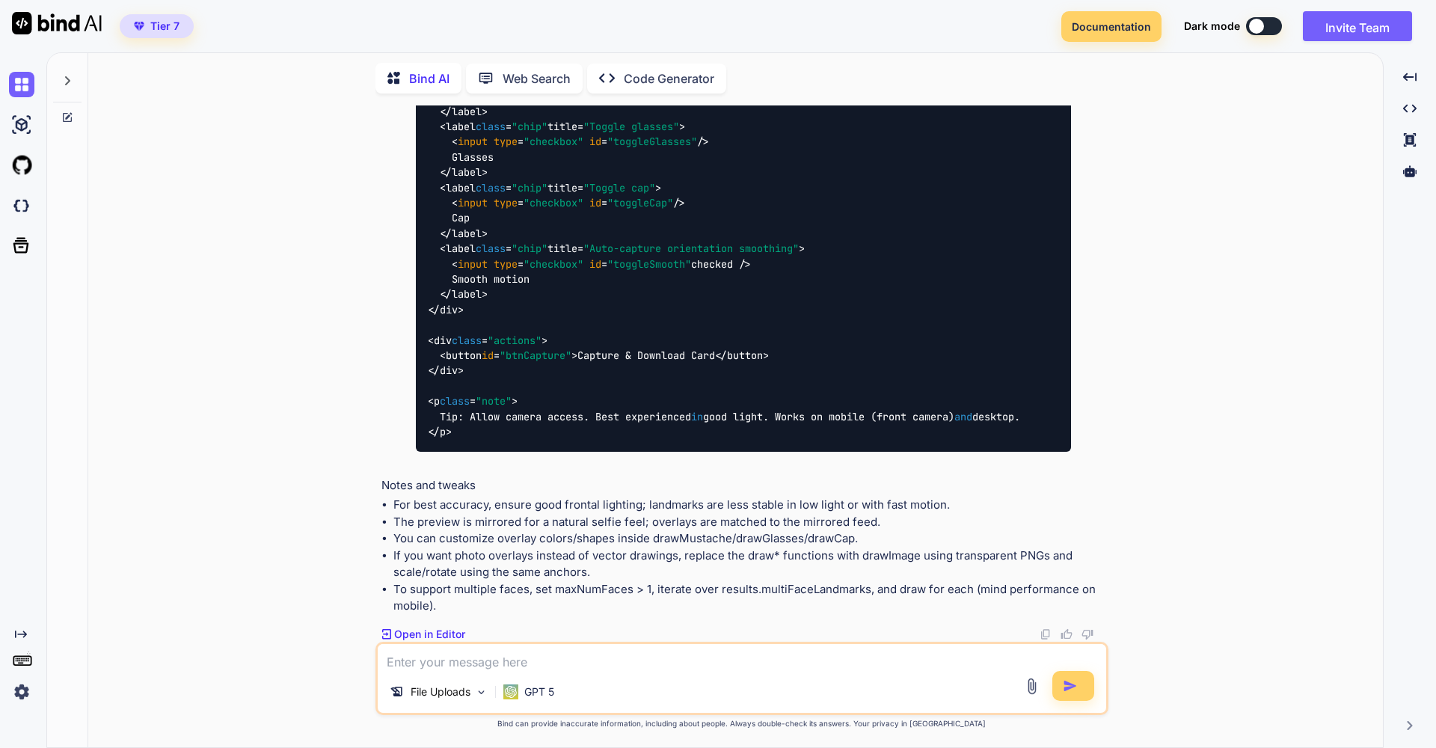
scroll to position [5455, 0]
